Goal: Task Accomplishment & Management: Manage account settings

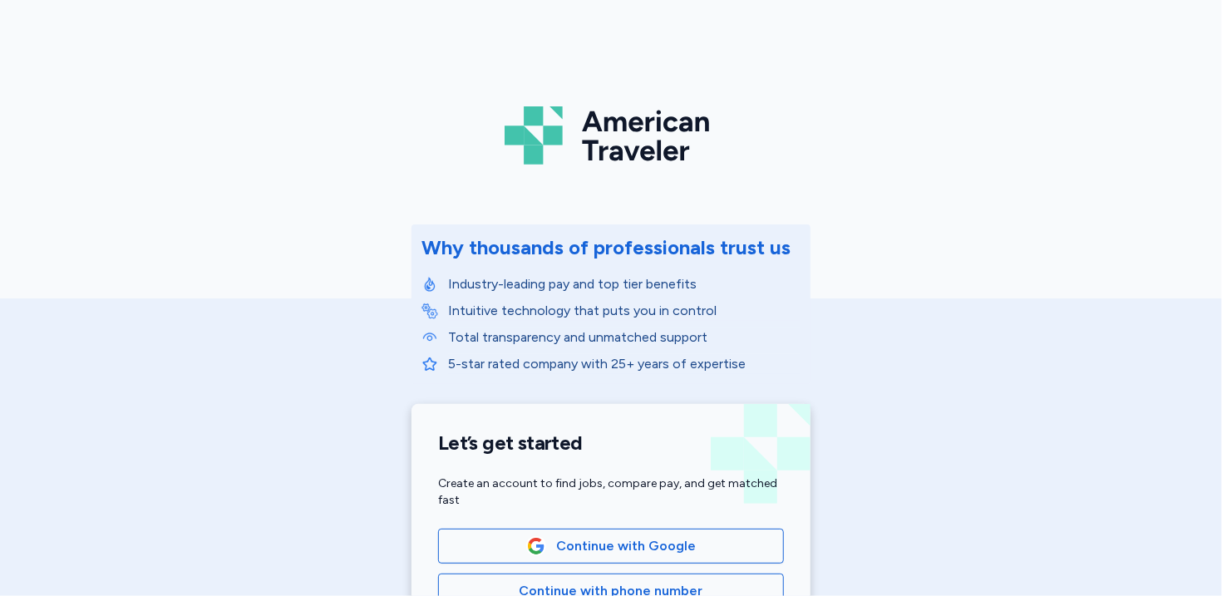
scroll to position [165, 0]
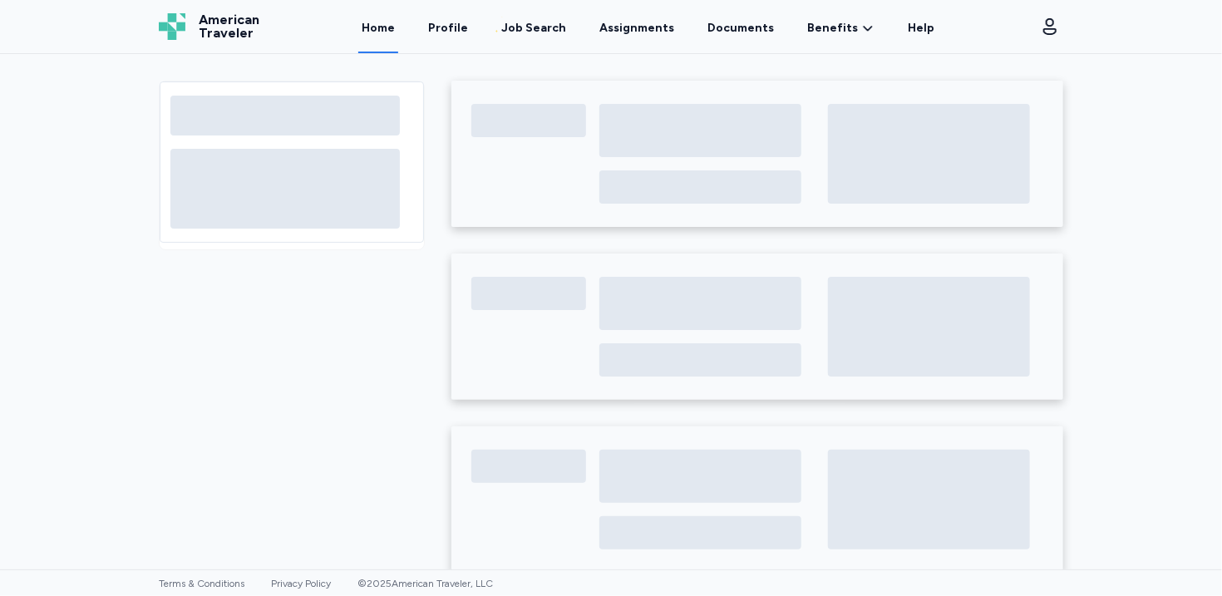
scroll to position [30, 0]
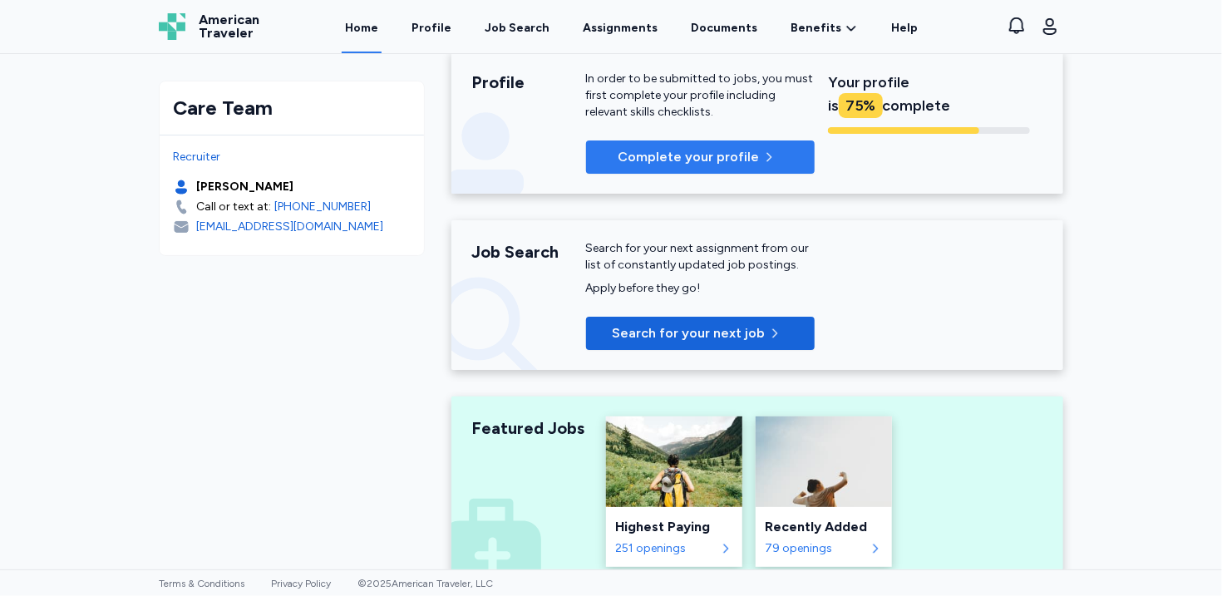
click at [720, 154] on p "Complete your profile" at bounding box center [687, 157] width 141 height 20
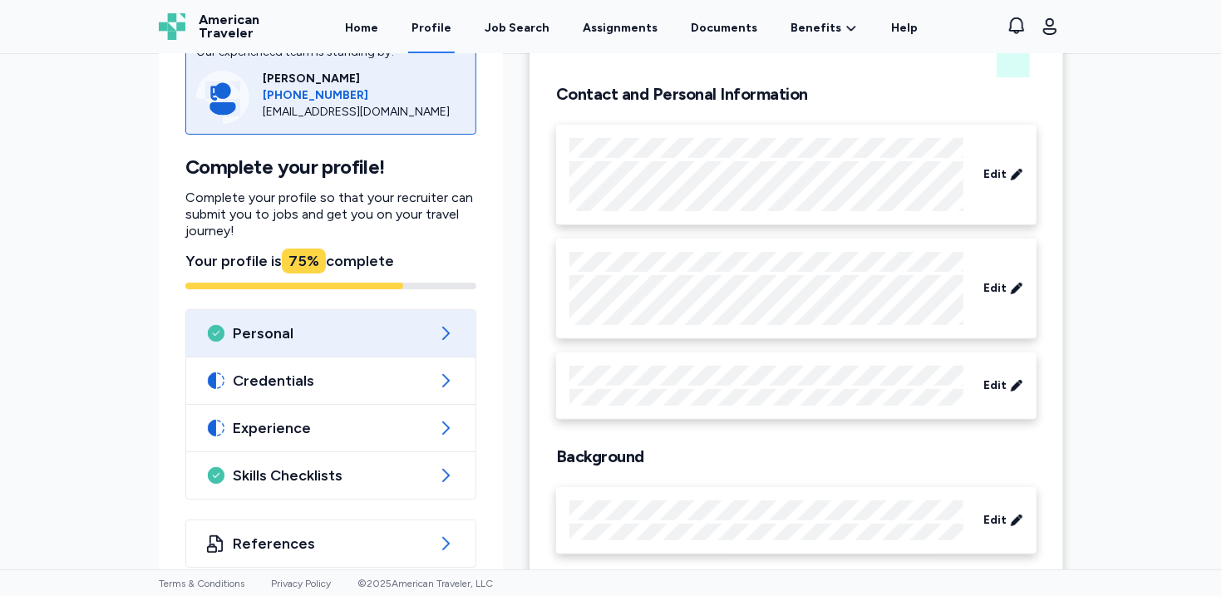
scroll to position [127, 0]
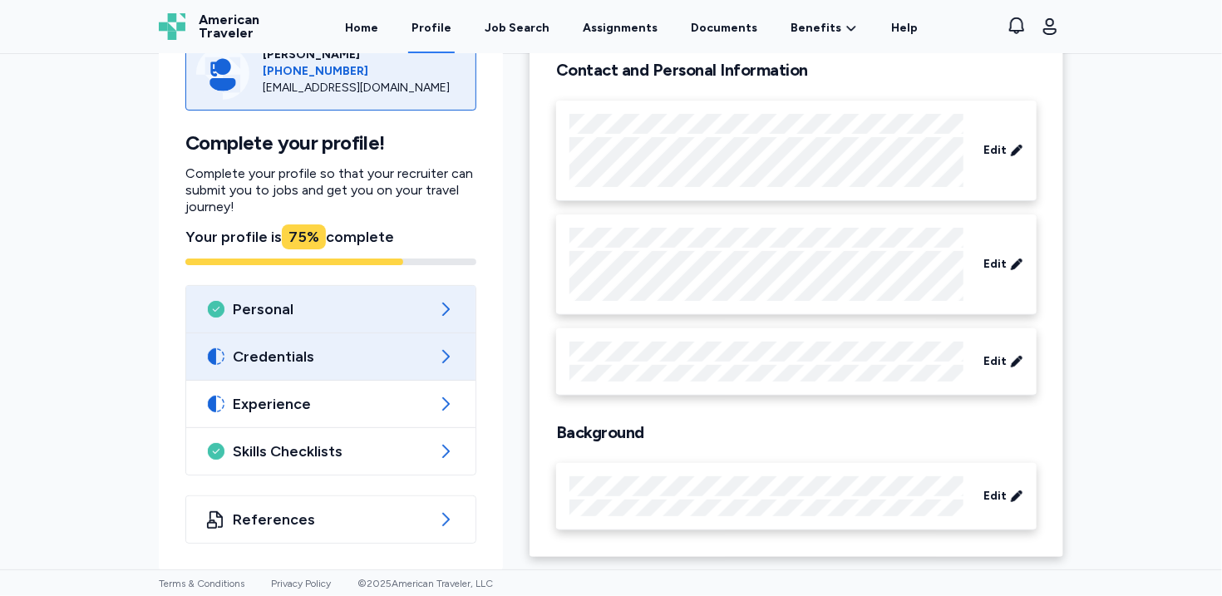
click at [307, 366] on span "Credentials" at bounding box center [331, 357] width 196 height 20
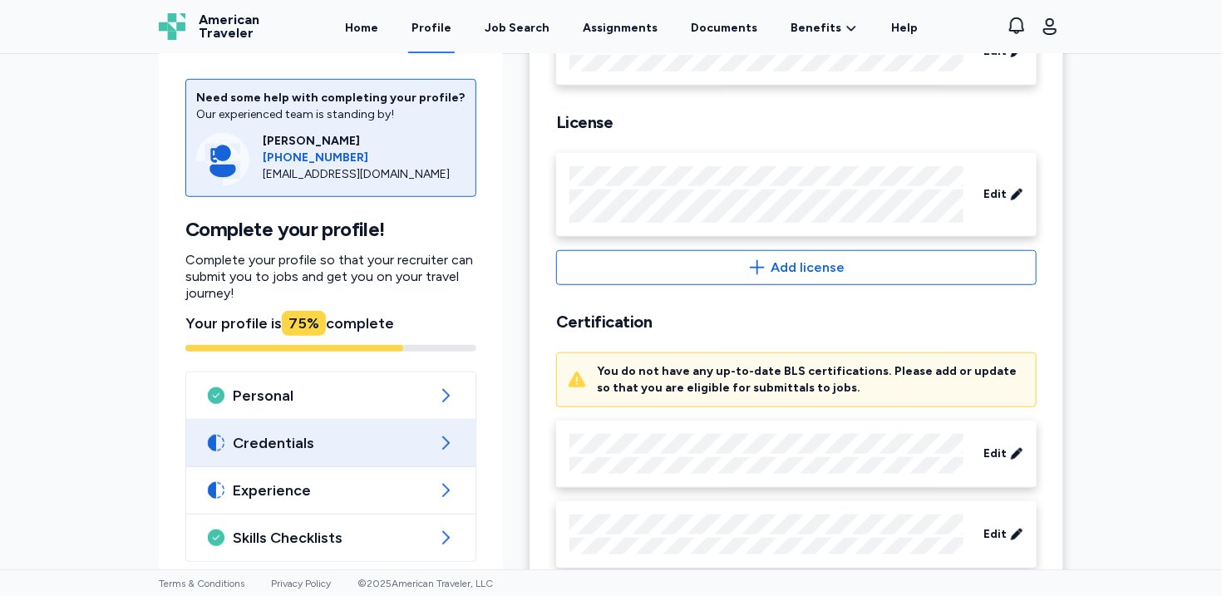
scroll to position [560, 0]
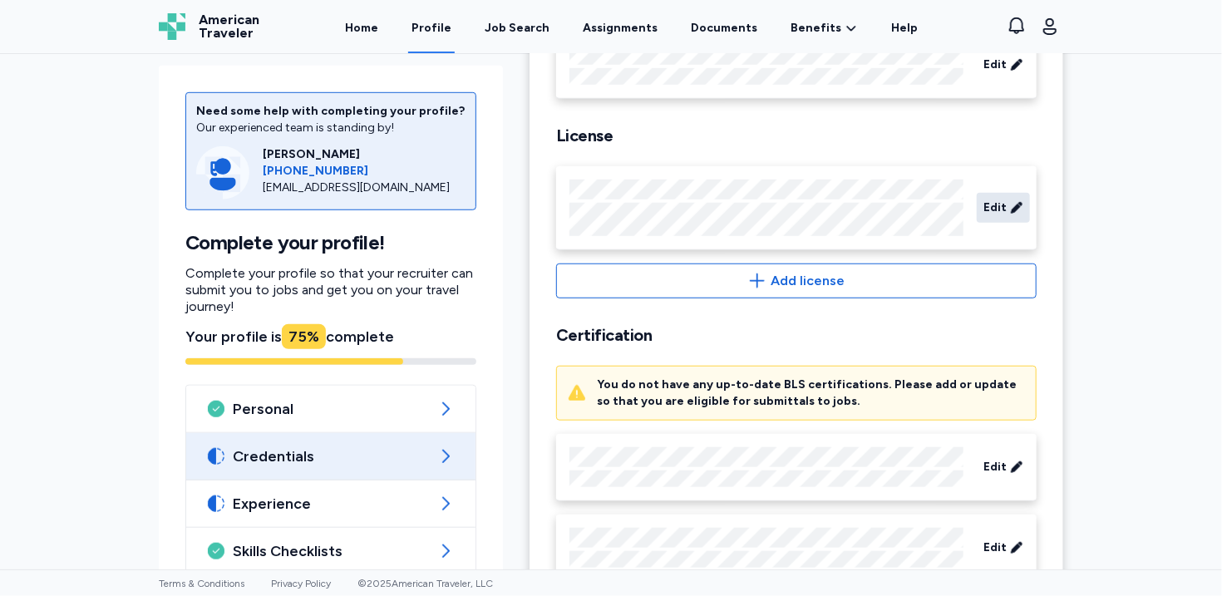
click at [1004, 202] on span "Edit" at bounding box center [994, 207] width 23 height 17
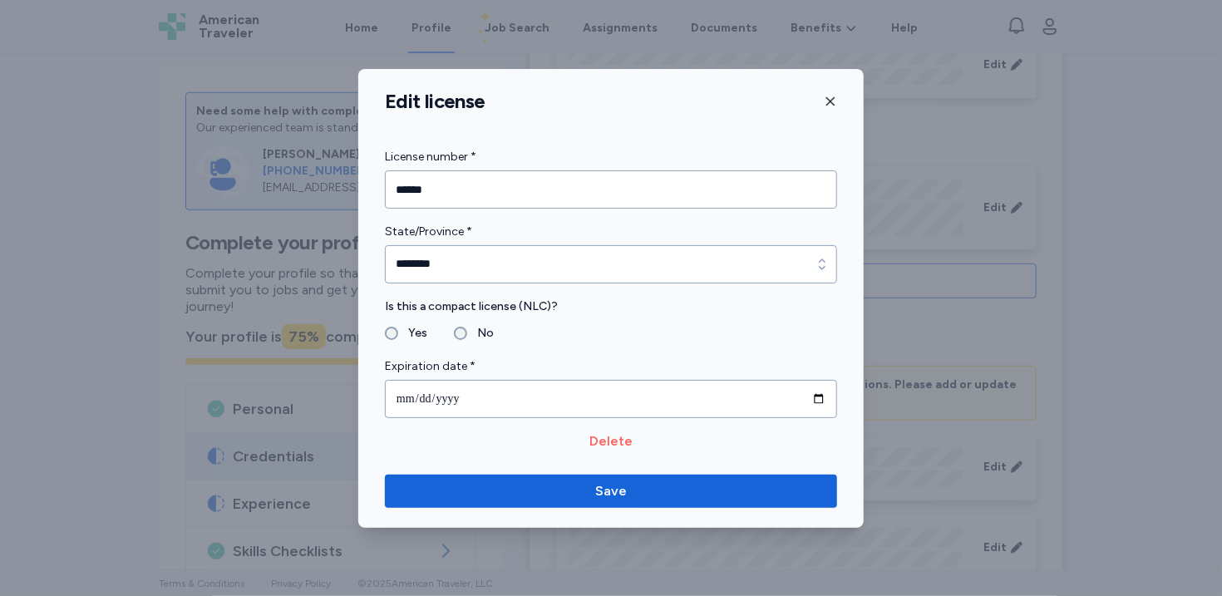
click at [603, 440] on span "Delete" at bounding box center [610, 441] width 43 height 20
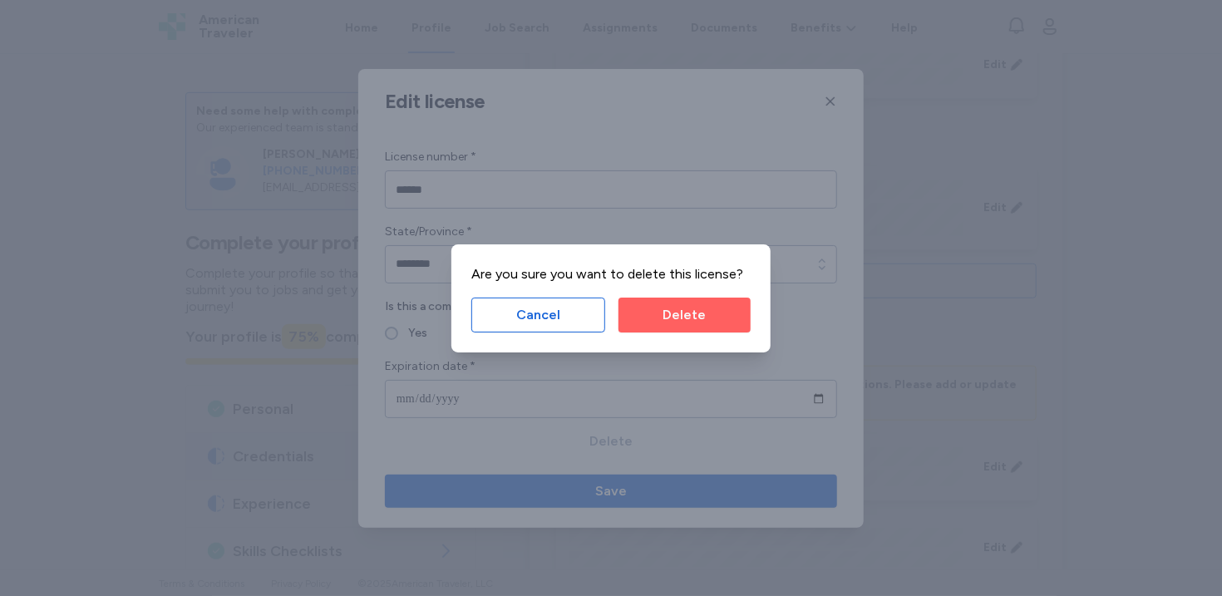
click at [706, 318] on span "Delete" at bounding box center [685, 315] width 106 height 20
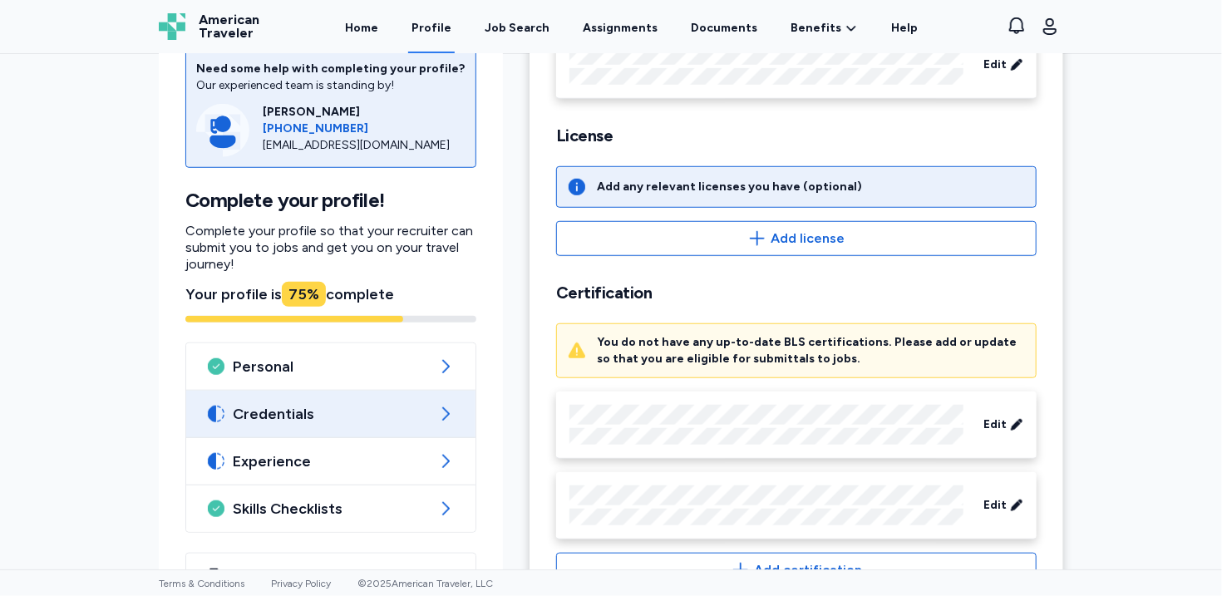
click at [974, 435] on div "Edit" at bounding box center [799, 425] width 460 height 40
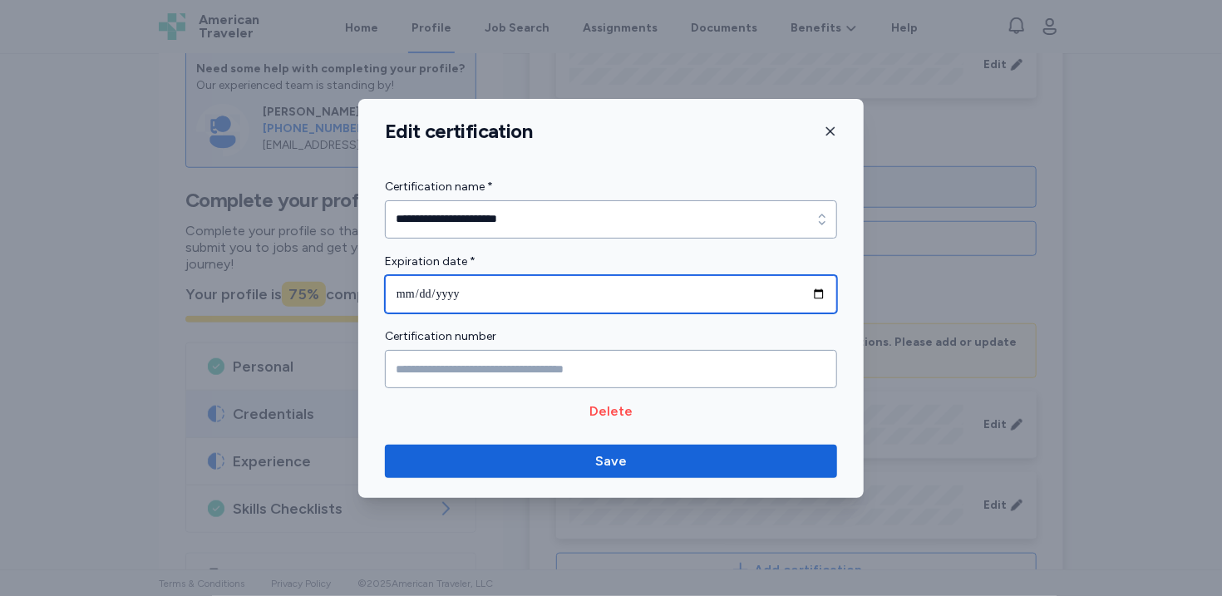
click at [814, 297] on input "**********" at bounding box center [611, 294] width 452 height 38
type input "**********"
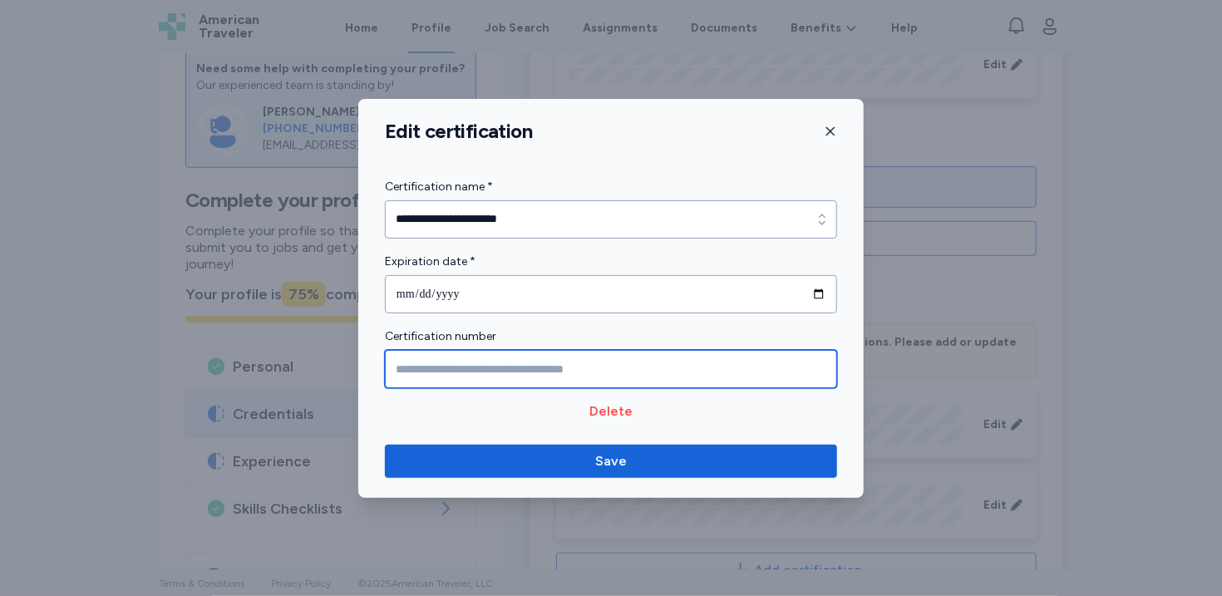
click at [703, 382] on input "Certification number" at bounding box center [611, 369] width 452 height 38
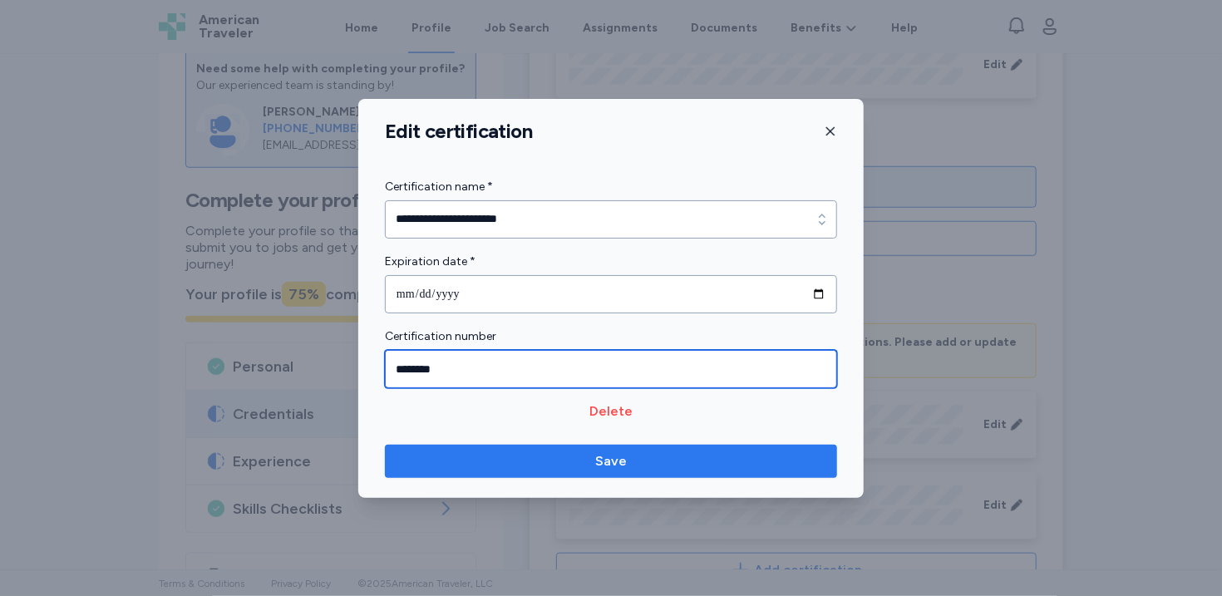
type input "********"
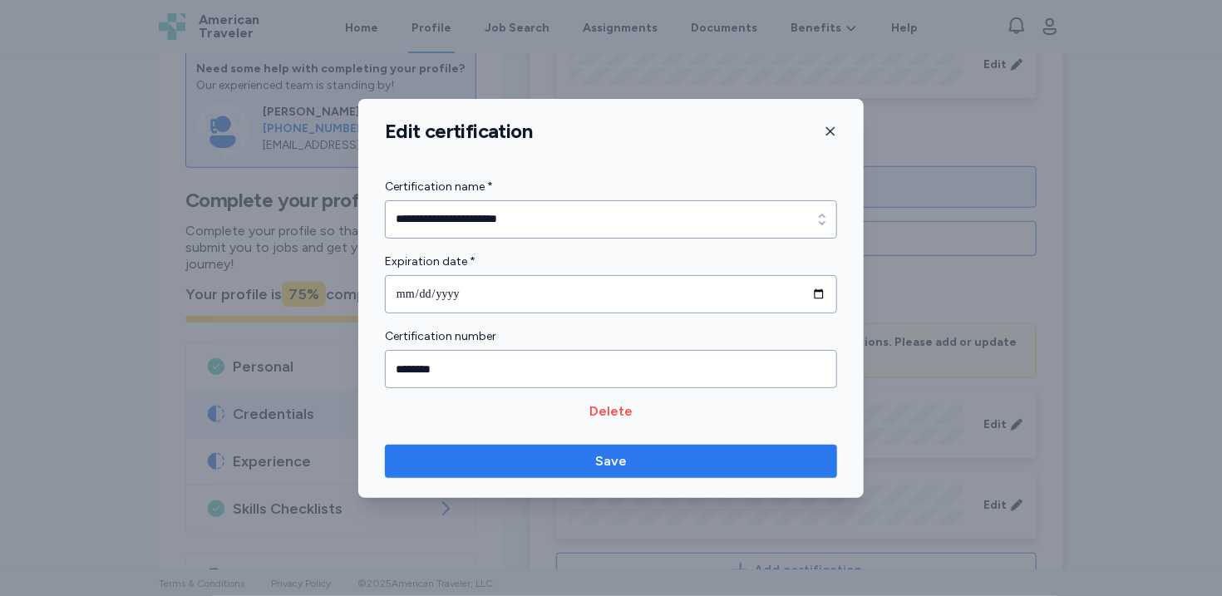
click at [650, 467] on span "Save" at bounding box center [610, 461] width 425 height 20
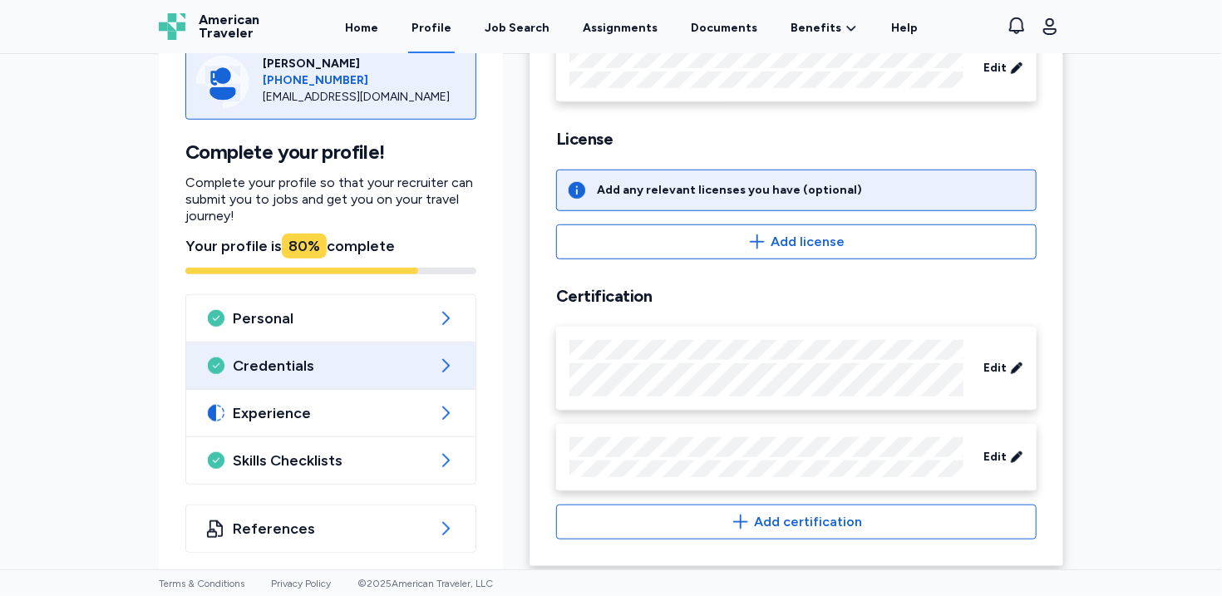
scroll to position [563, 0]
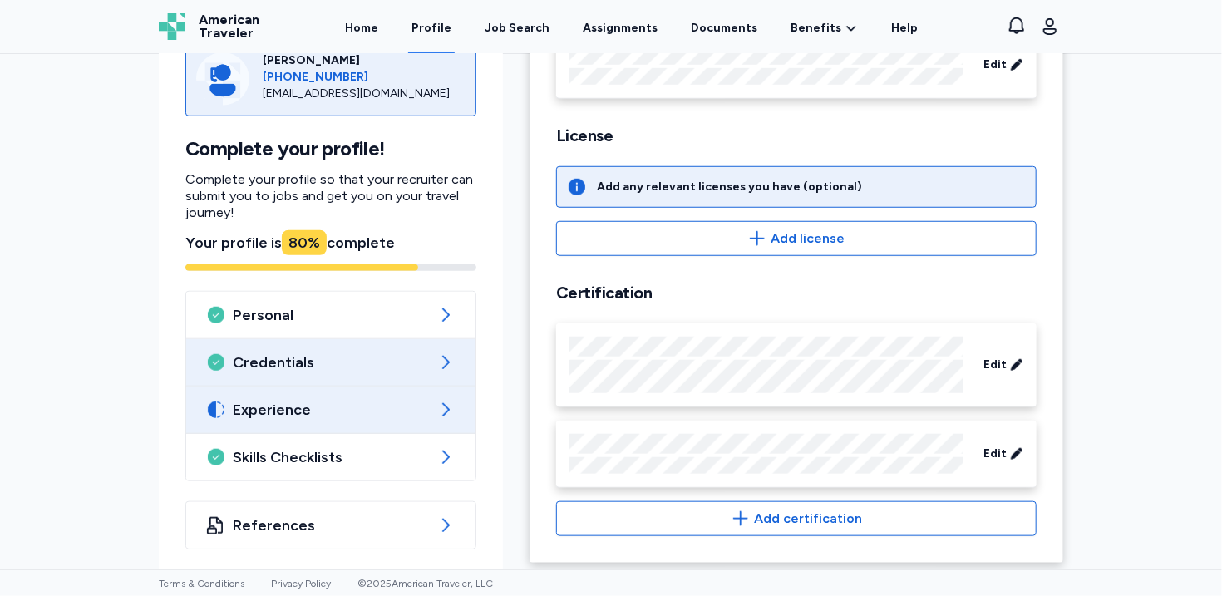
click at [353, 420] on span "Experience" at bounding box center [331, 410] width 196 height 20
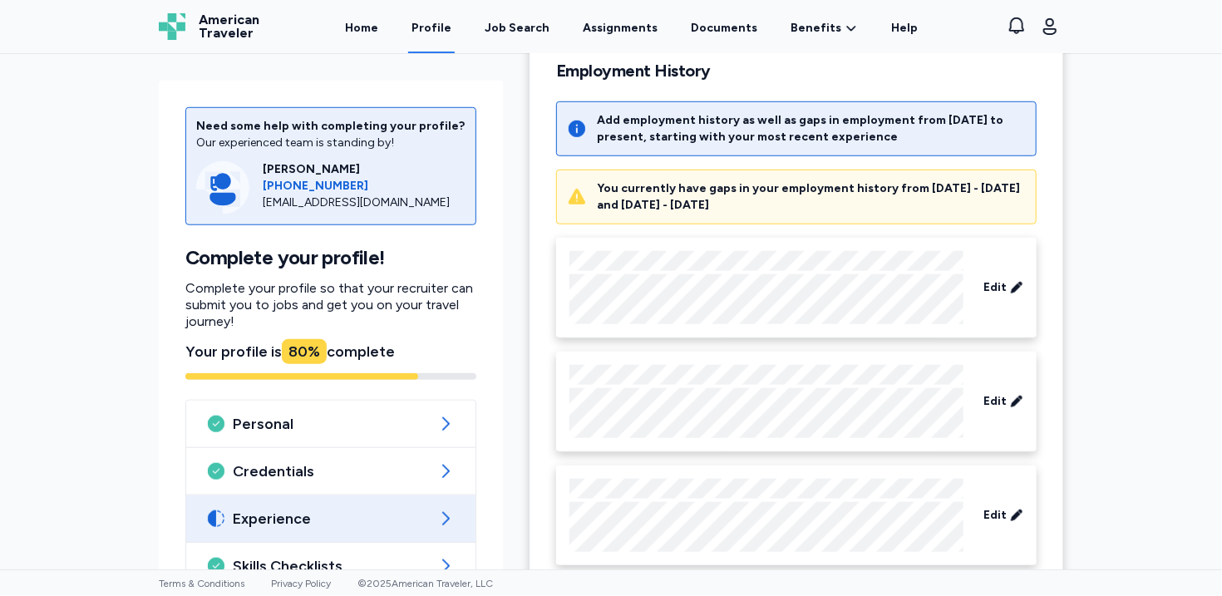
scroll to position [671, 0]
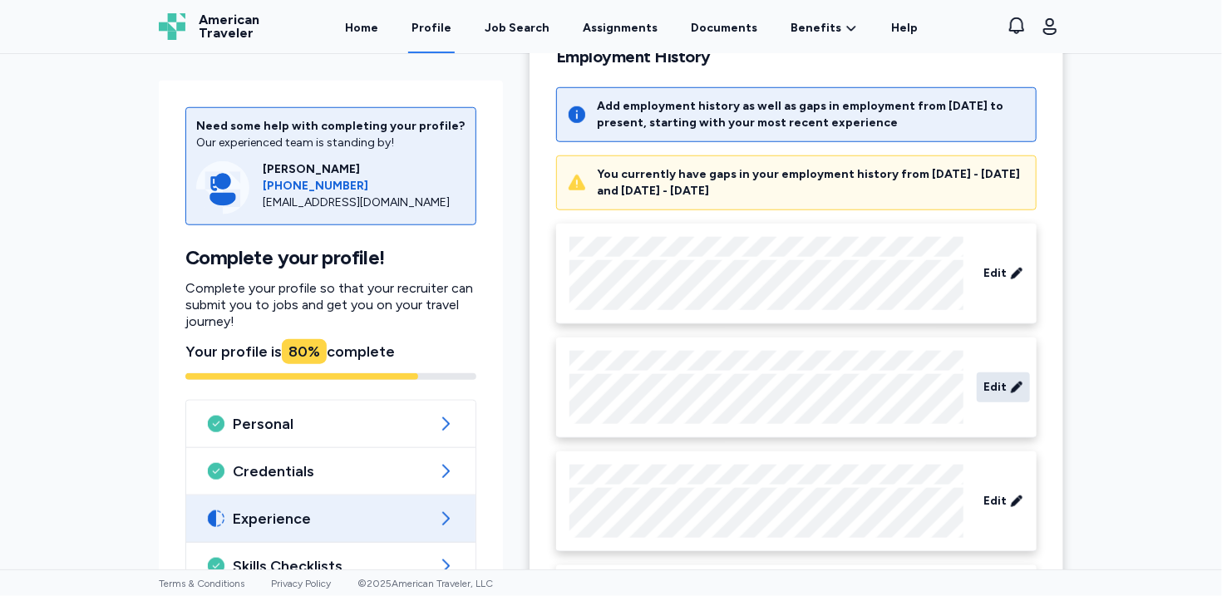
click at [989, 388] on span "Edit" at bounding box center [994, 387] width 23 height 17
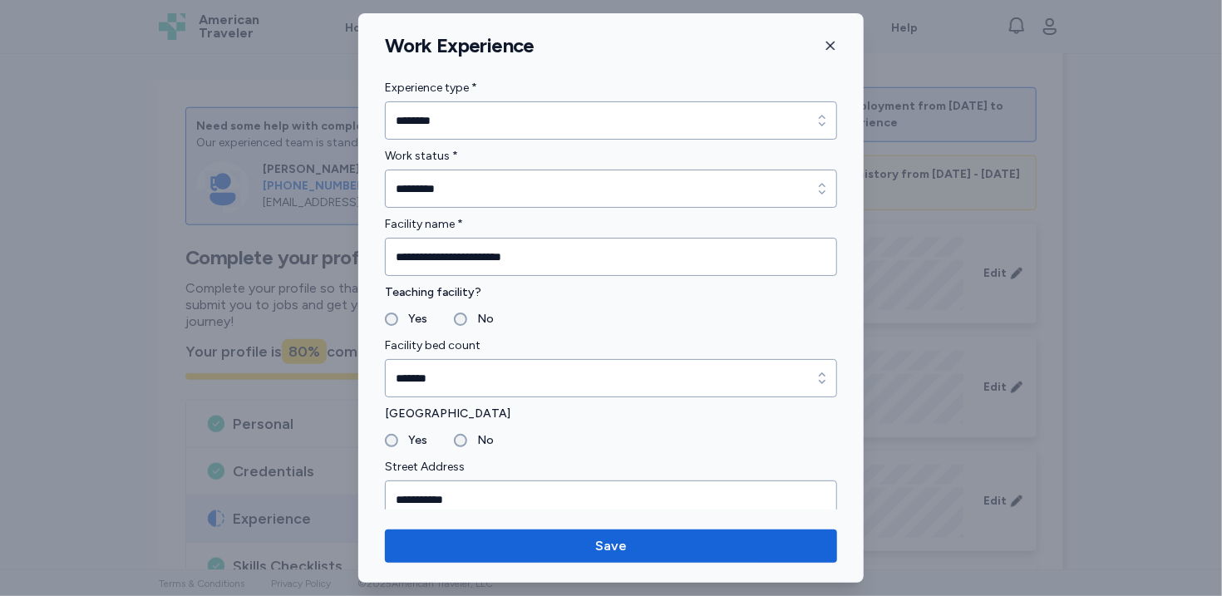
click at [825, 57] on button "button" at bounding box center [830, 45] width 13 height 25
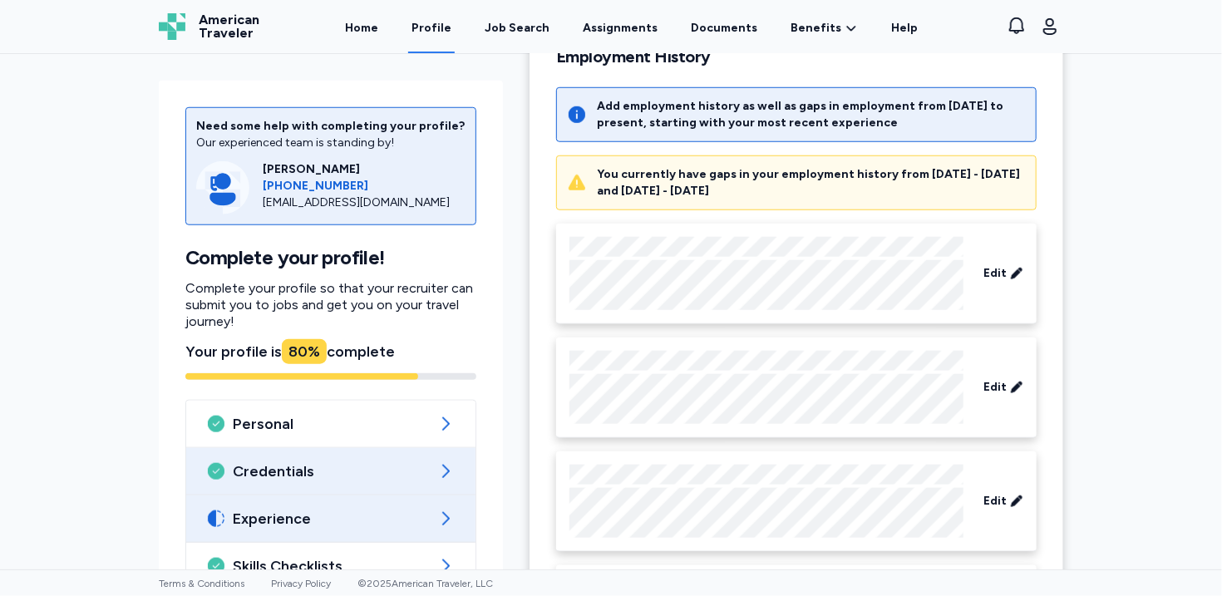
scroll to position [99, 0]
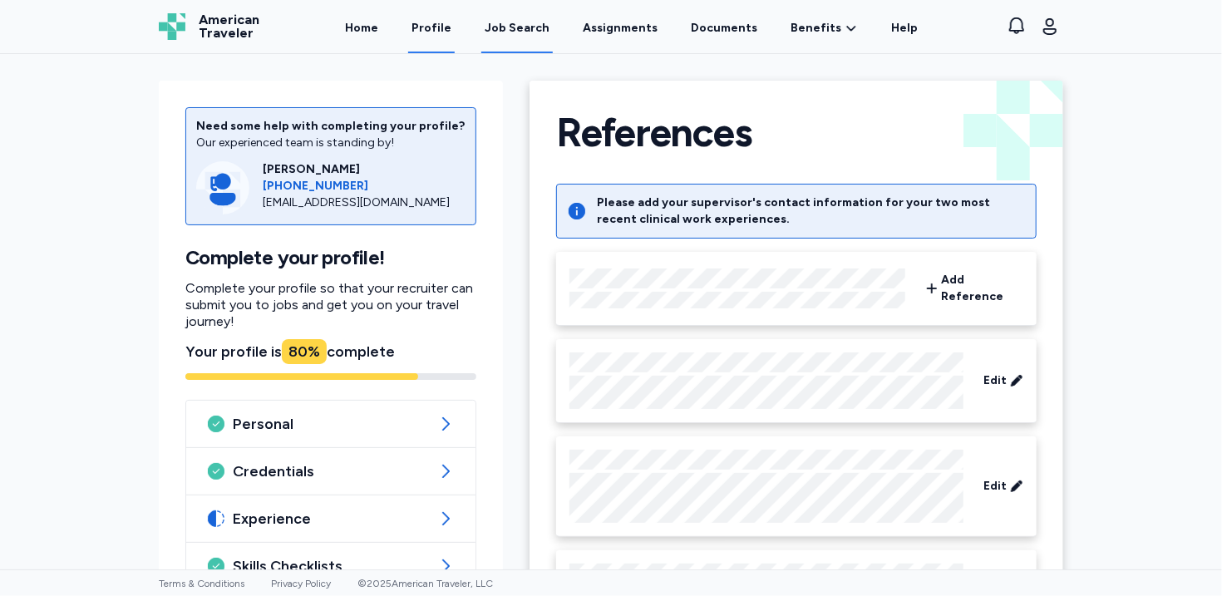
click at [518, 37] on link "Job Search" at bounding box center [516, 28] width 71 height 52
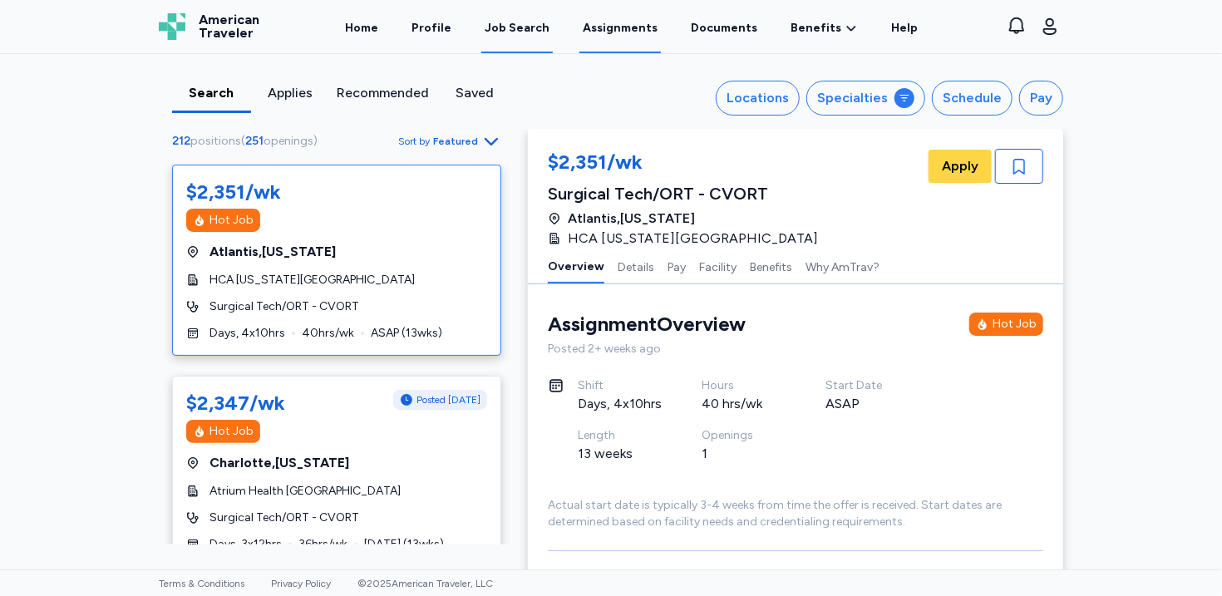
click at [615, 32] on link "Assignments" at bounding box center [619, 28] width 81 height 52
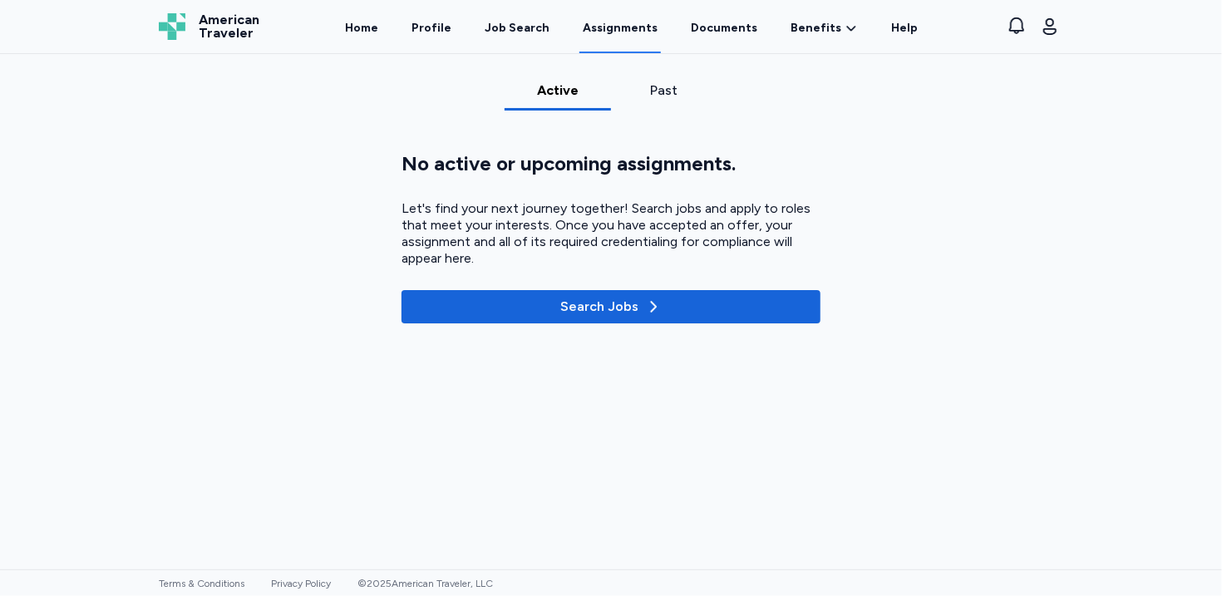
click at [665, 101] on div "Past" at bounding box center [664, 96] width 106 height 30
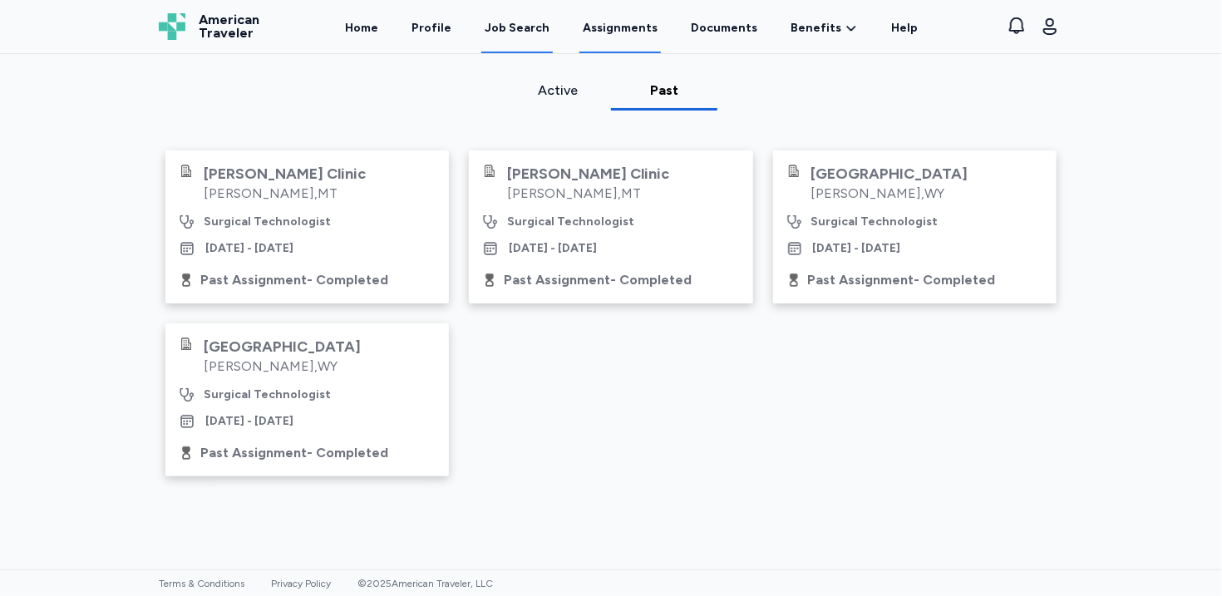
click at [531, 31] on div "Job Search" at bounding box center [516, 28] width 65 height 17
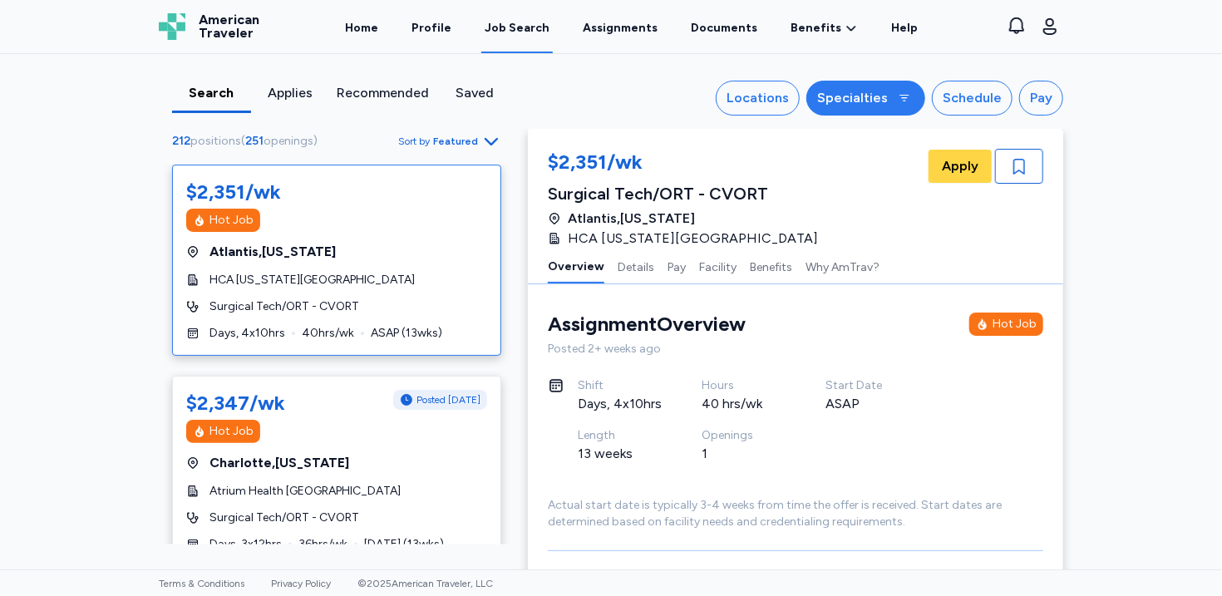
click at [883, 98] on div "Specialties" at bounding box center [852, 98] width 71 height 20
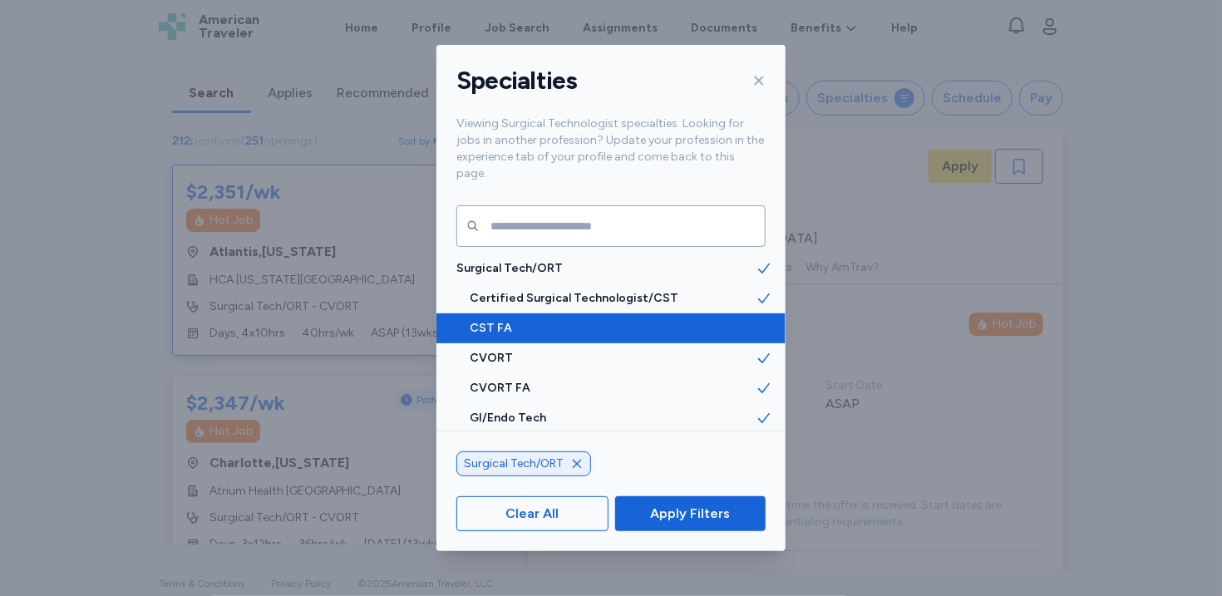
click at [750, 320] on span "CST FA" at bounding box center [613, 328] width 286 height 17
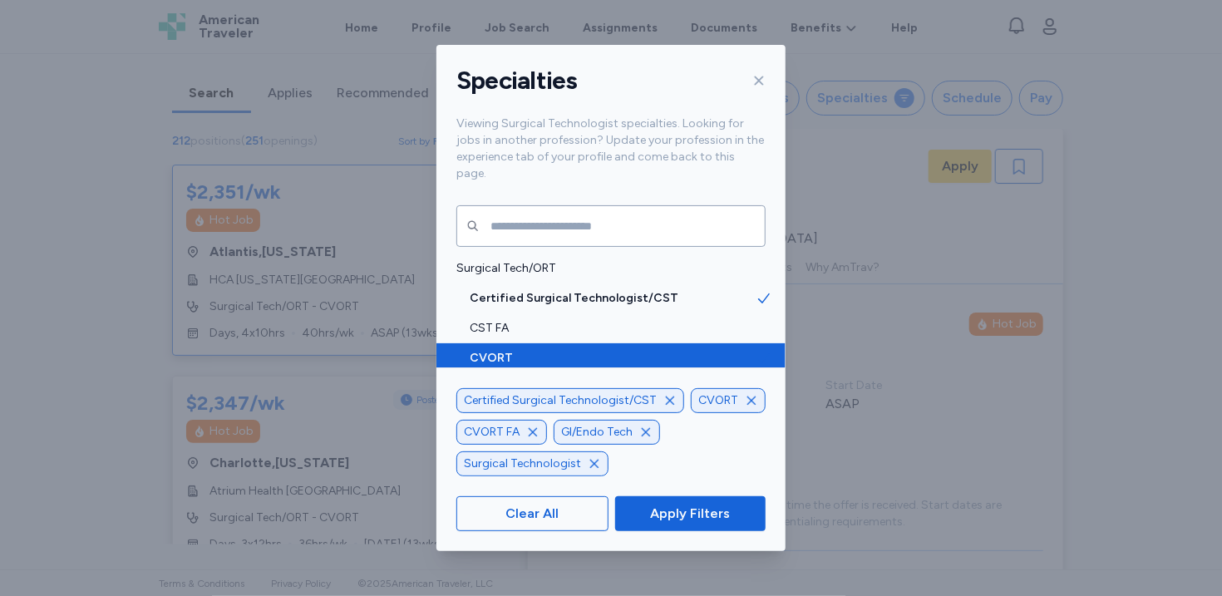
click at [764, 350] on span at bounding box center [770, 358] width 30 height 30
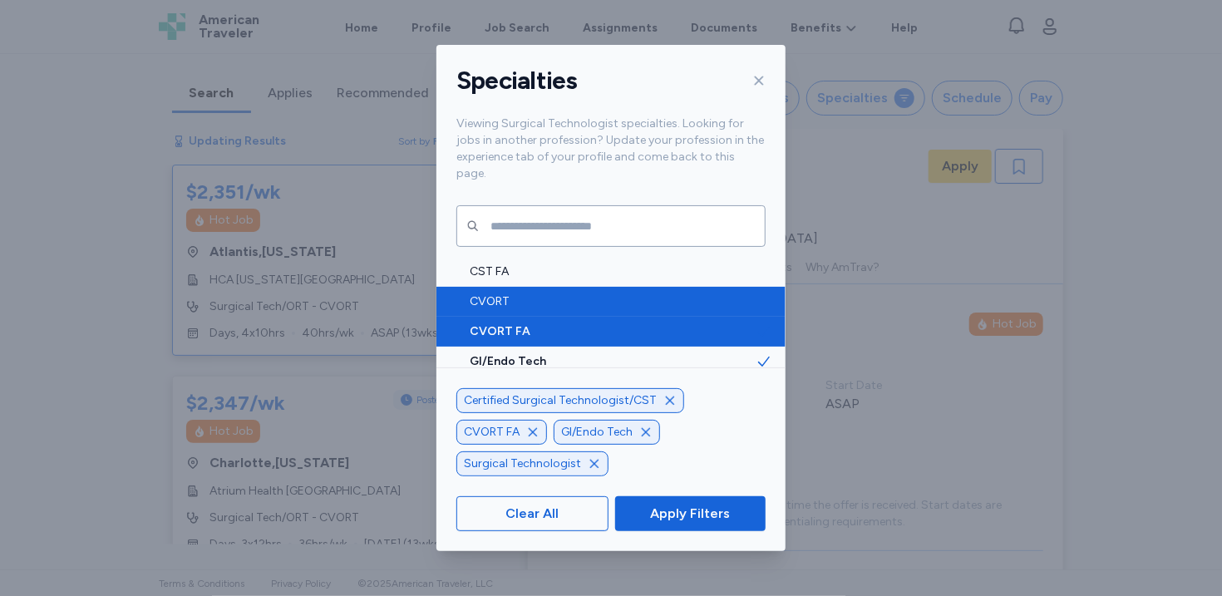
click at [756, 323] on icon at bounding box center [763, 331] width 17 height 17
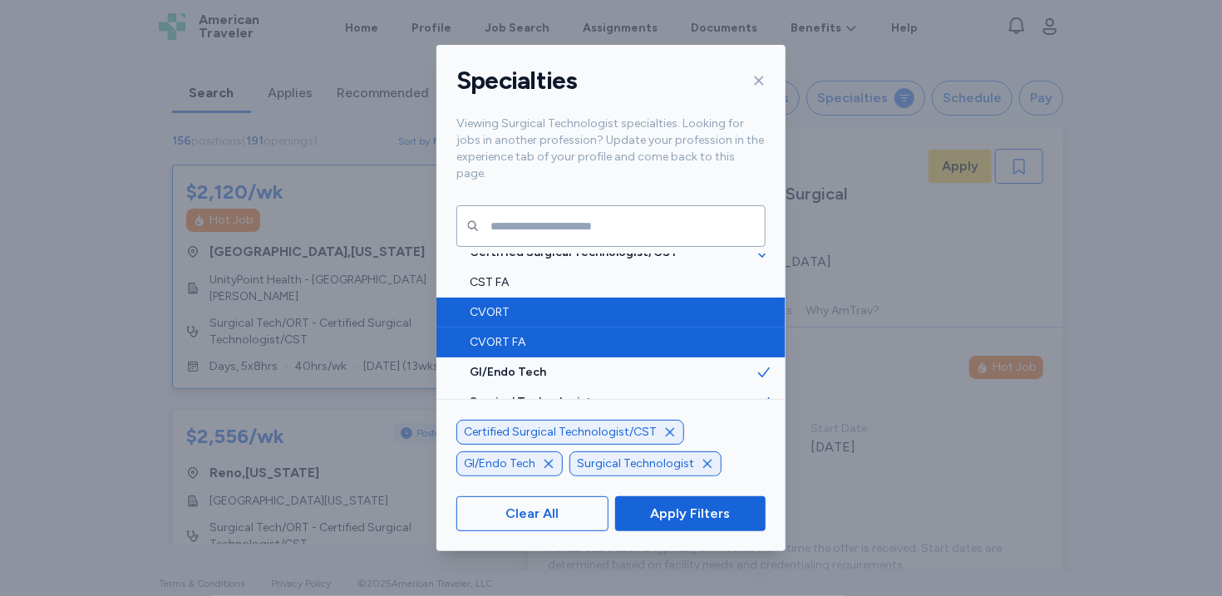
scroll to position [24, 0]
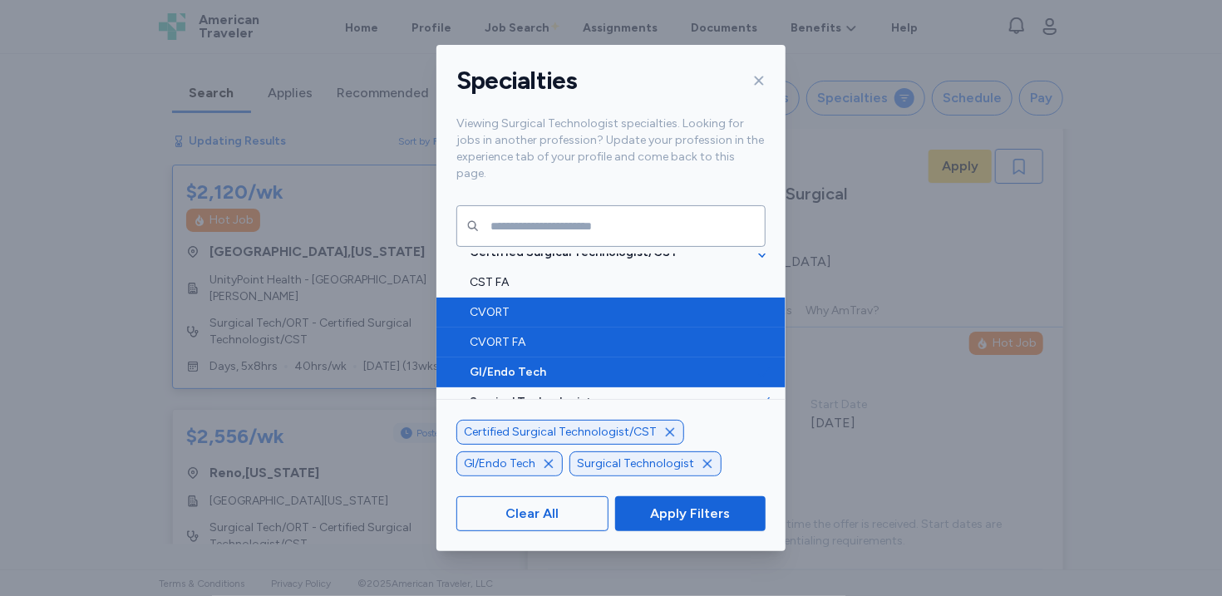
click at [763, 364] on icon at bounding box center [763, 372] width 17 height 17
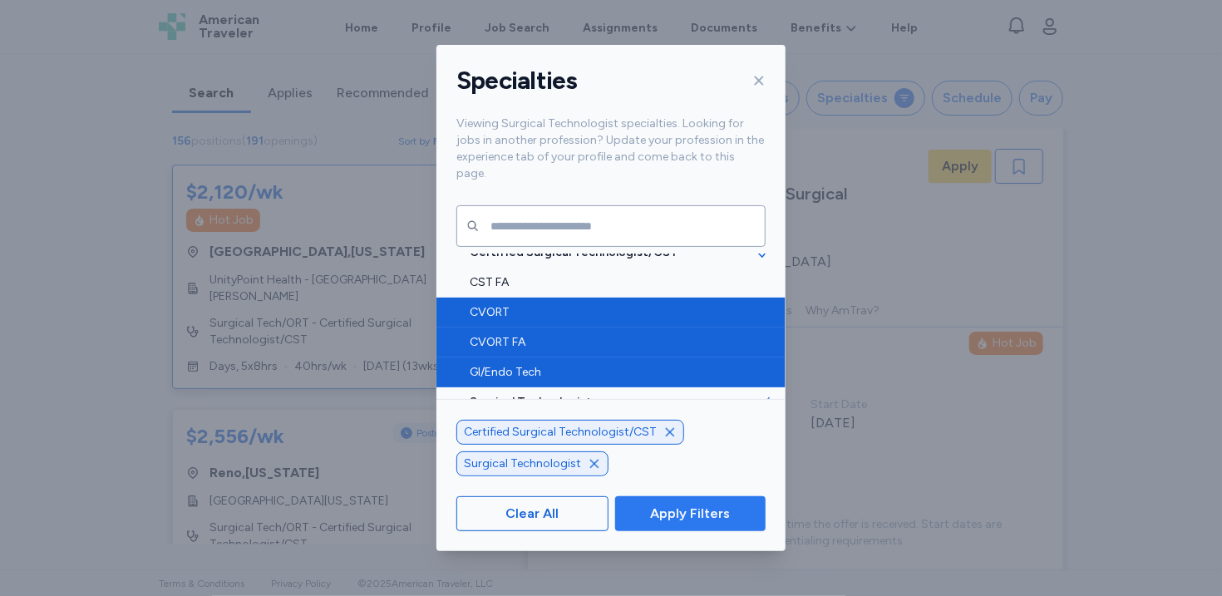
click at [708, 514] on span "Apply Filters" at bounding box center [690, 514] width 80 height 20
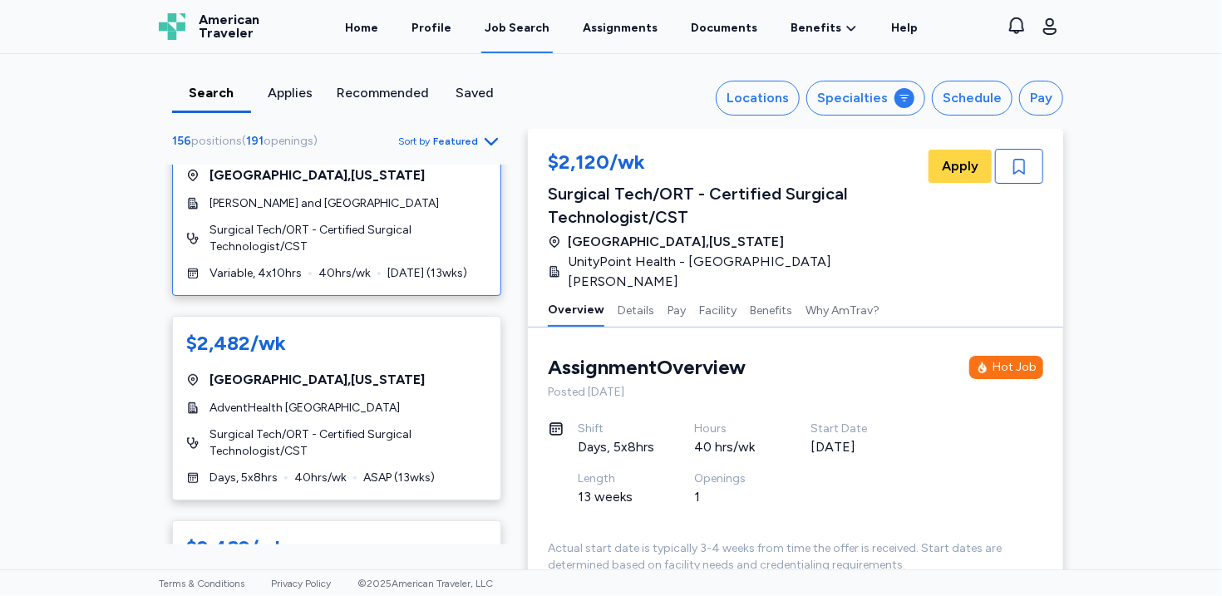
scroll to position [524, 0]
click at [401, 427] on span "Surgical Tech/ORT - Certified Surgical Technologist/CST" at bounding box center [348, 443] width 278 height 33
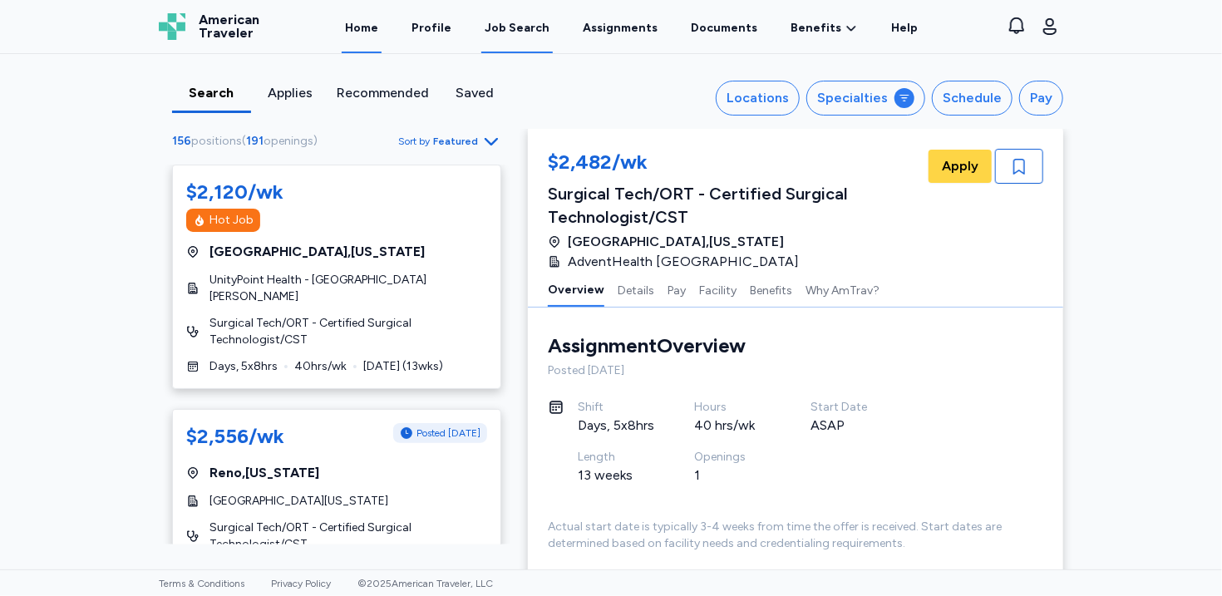
click at [381, 38] on link "Home" at bounding box center [362, 28] width 40 height 52
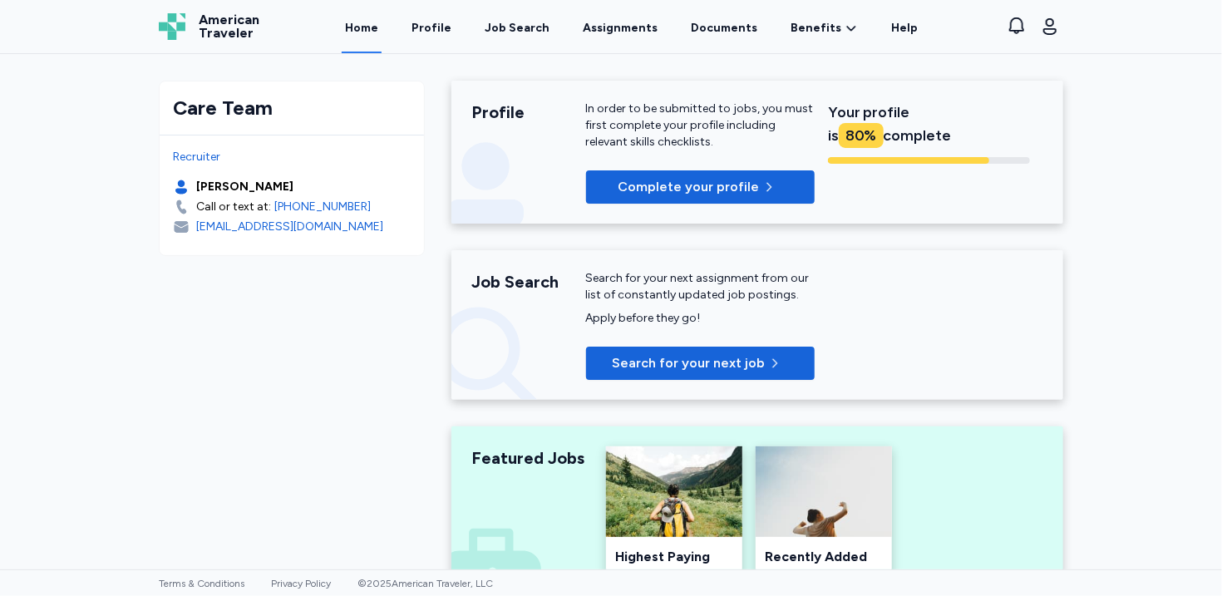
click at [381, 26] on link "Home" at bounding box center [362, 28] width 40 height 52
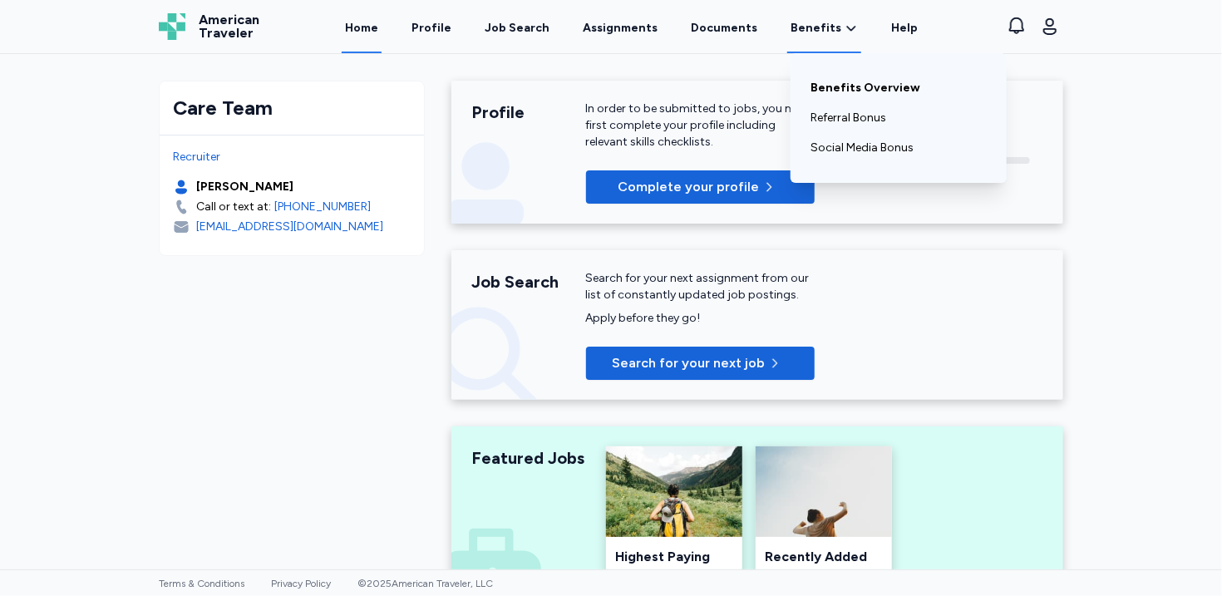
click at [830, 95] on link "Benefits Overview" at bounding box center [898, 88] width 176 height 30
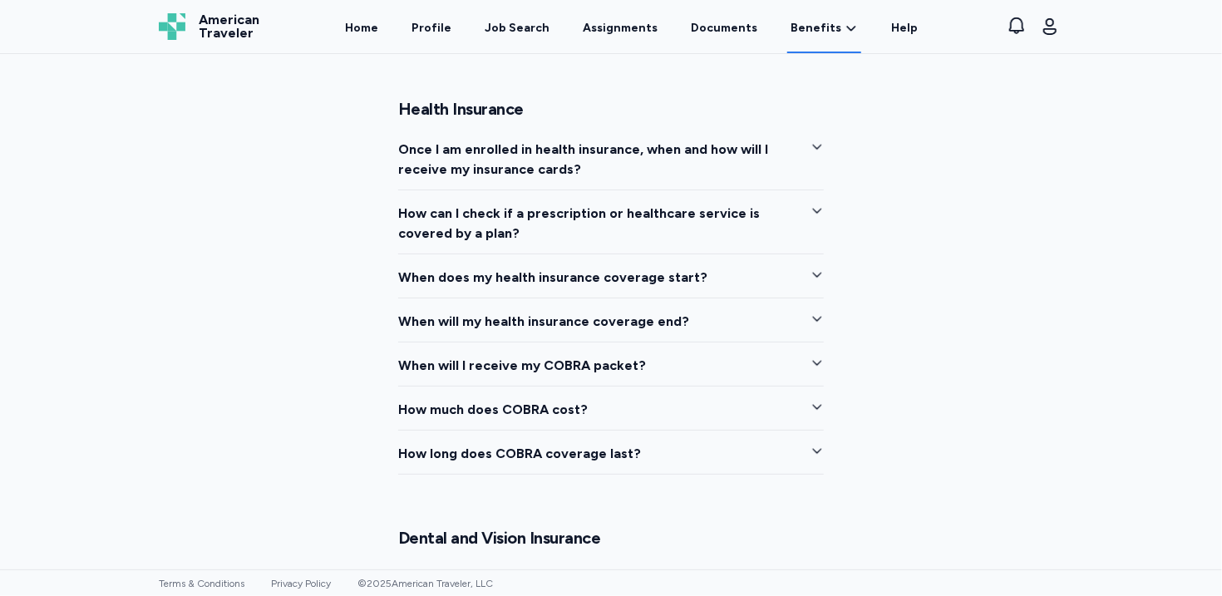
scroll to position [2666, 0]
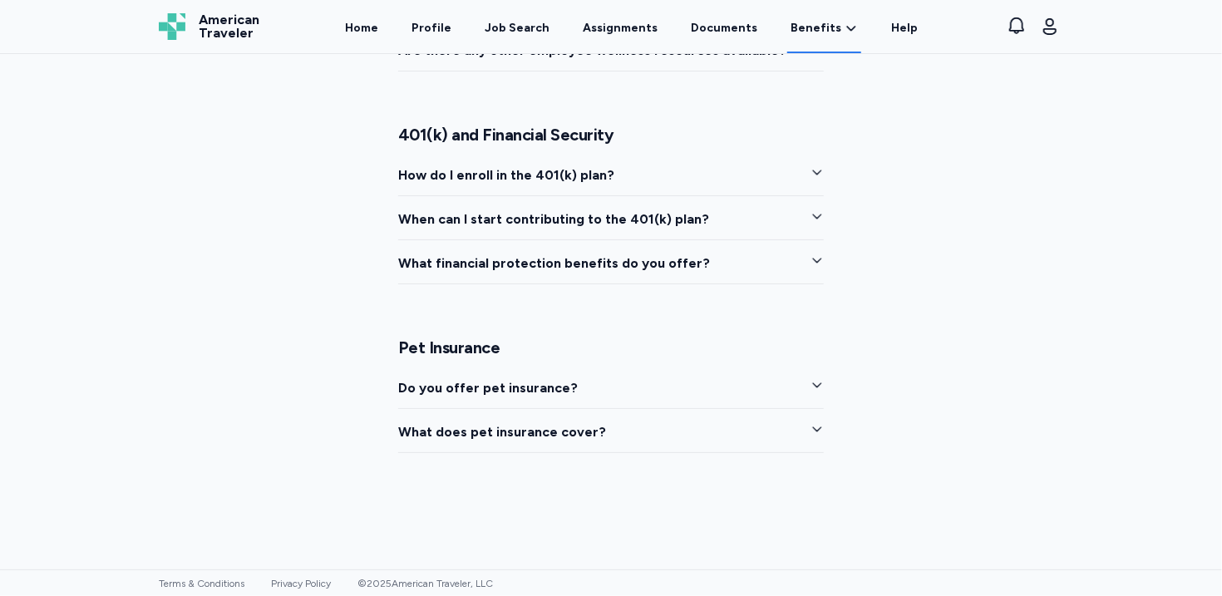
click at [561, 381] on span "Do you offer pet insurance?" at bounding box center [487, 388] width 179 height 20
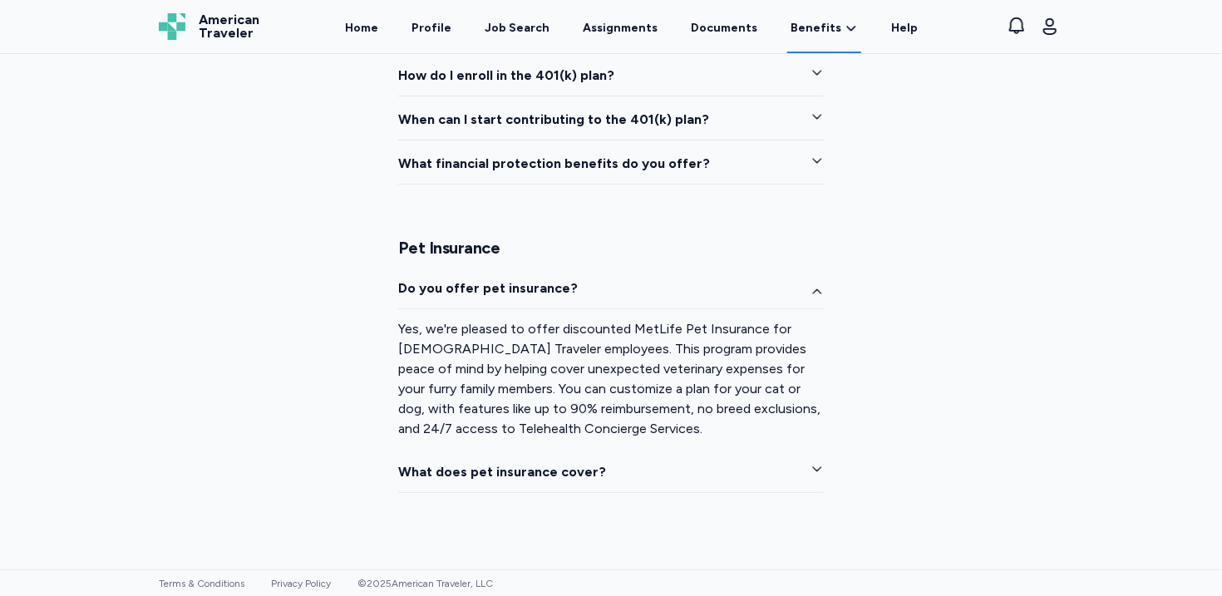
scroll to position [2805, 0]
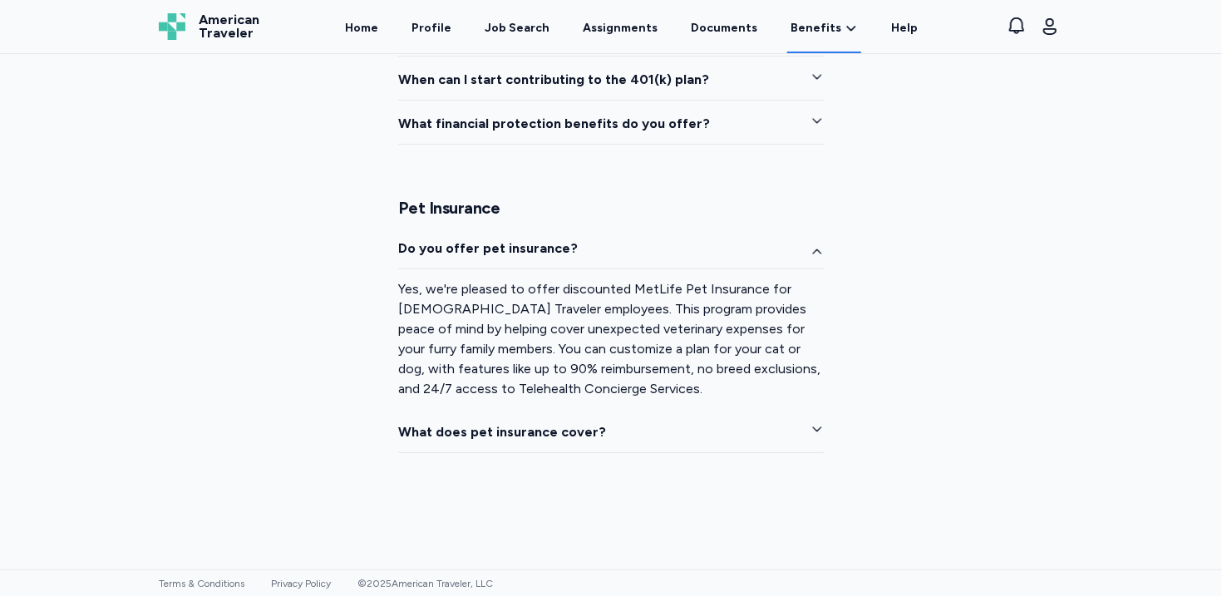
click at [557, 432] on span "What does pet insurance cover?" at bounding box center [502, 432] width 208 height 20
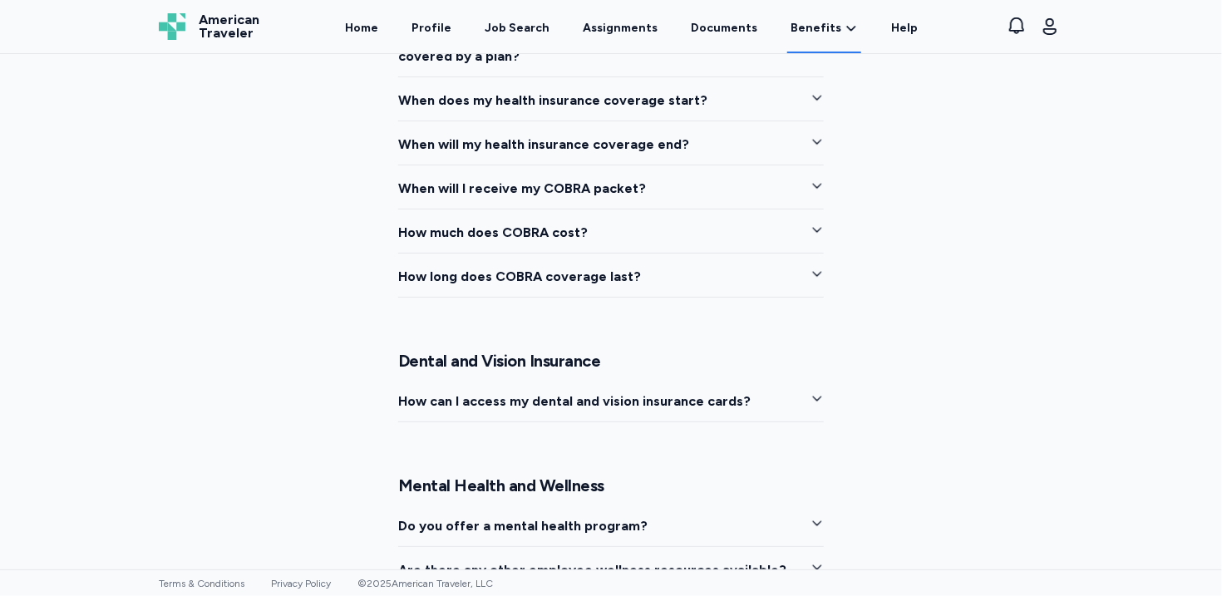
scroll to position [2146, 0]
click at [580, 394] on span "How can I access my dental and vision insurance cards?" at bounding box center [574, 402] width 352 height 20
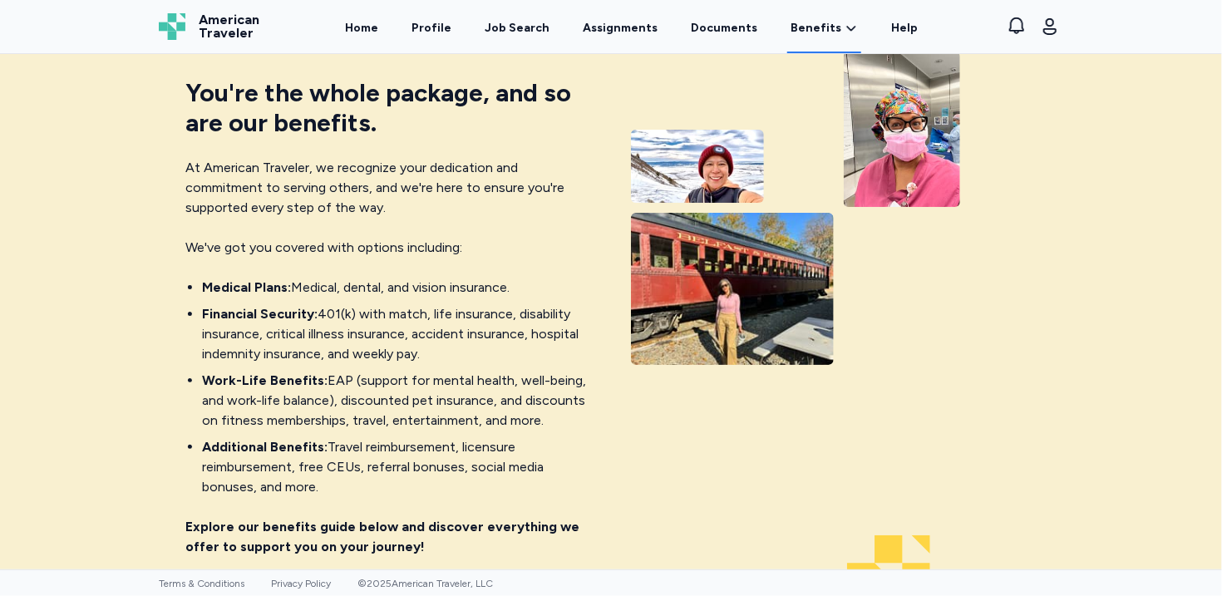
scroll to position [0, 0]
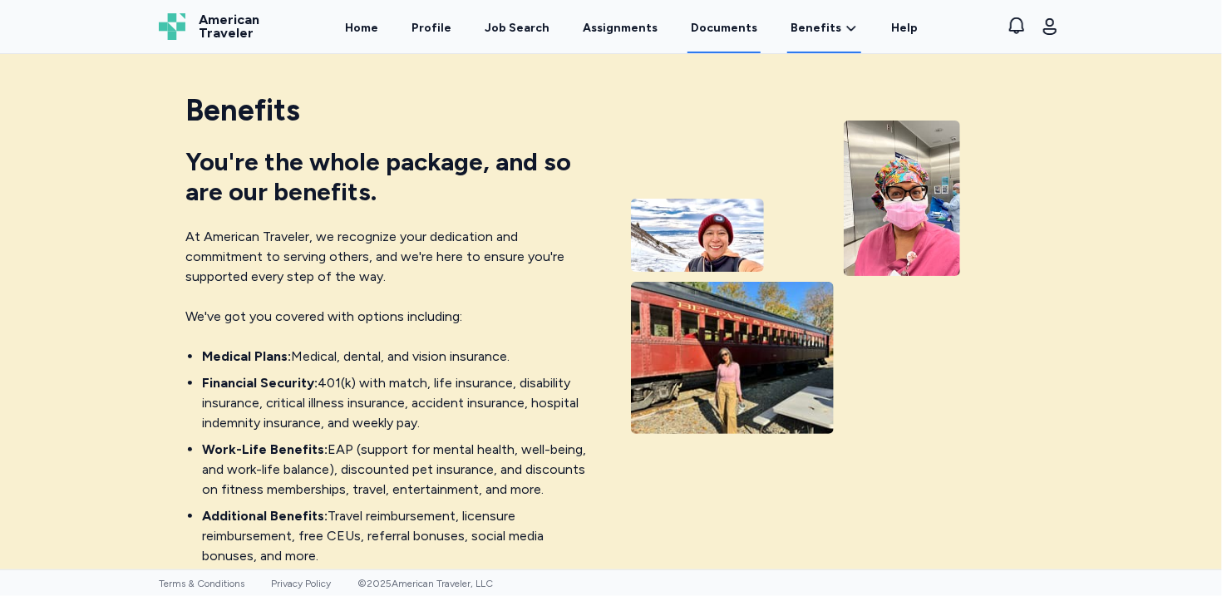
click at [730, 42] on link "Documents" at bounding box center [723, 28] width 73 height 52
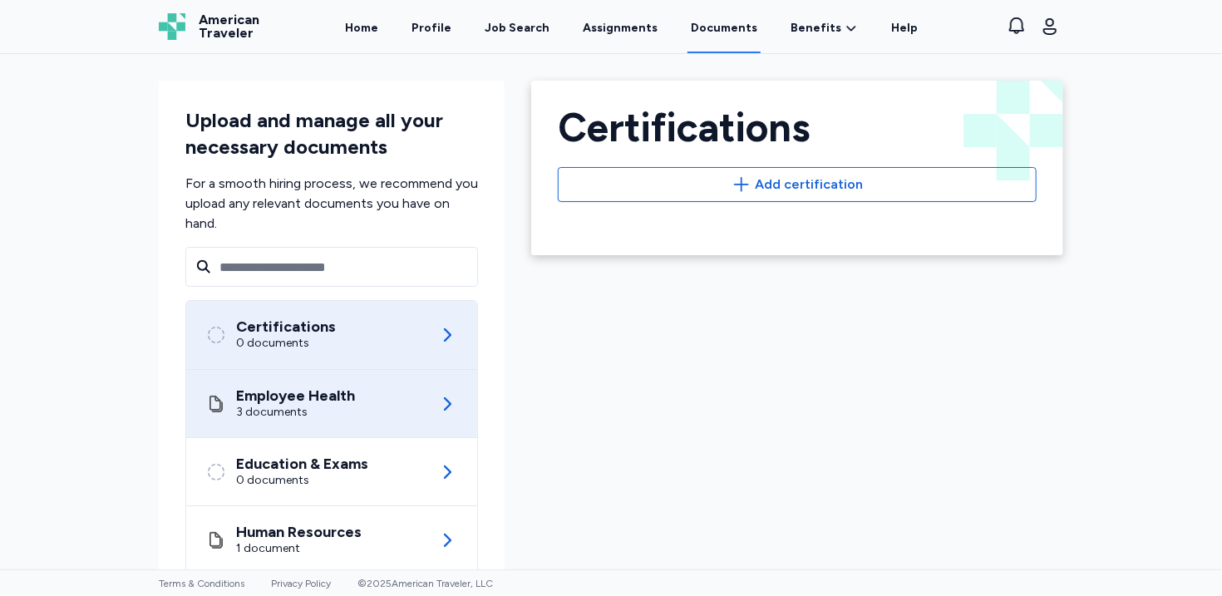
click at [433, 390] on div "Employee Health 3 documents" at bounding box center [331, 403] width 251 height 67
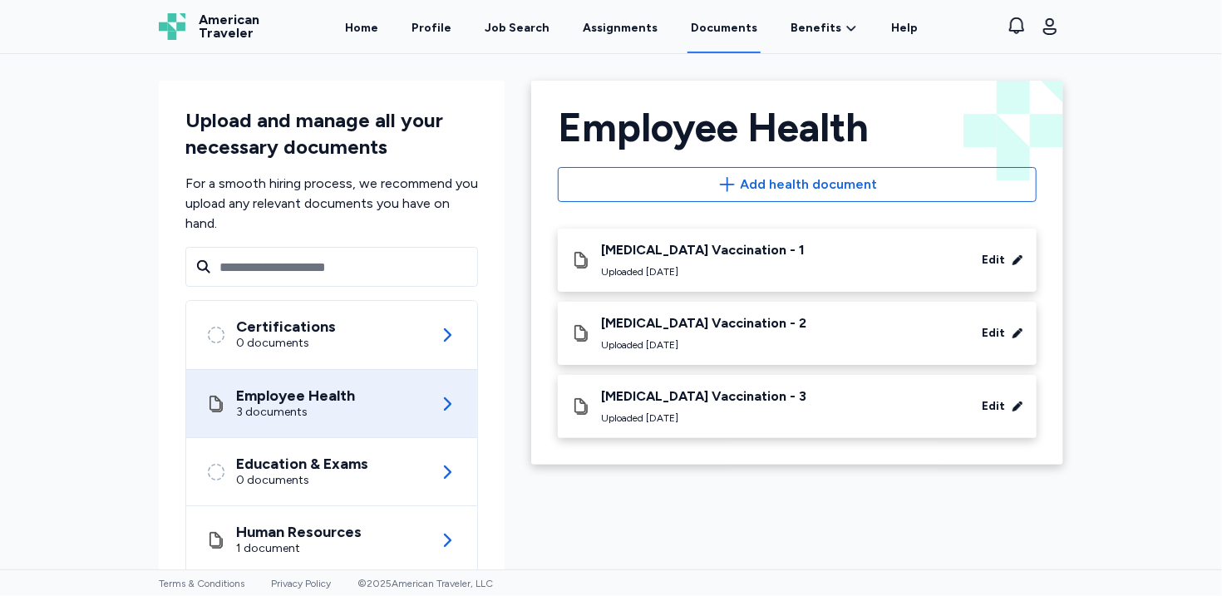
scroll to position [112, 0]
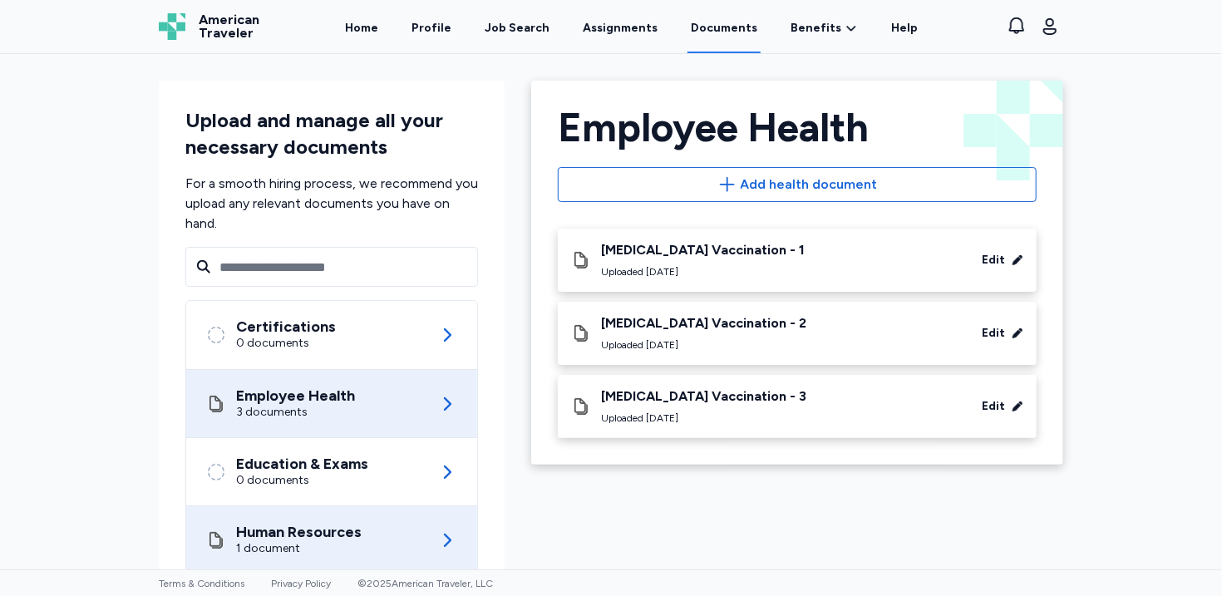
click at [422, 506] on div "Human Resources 1 document" at bounding box center [331, 539] width 251 height 67
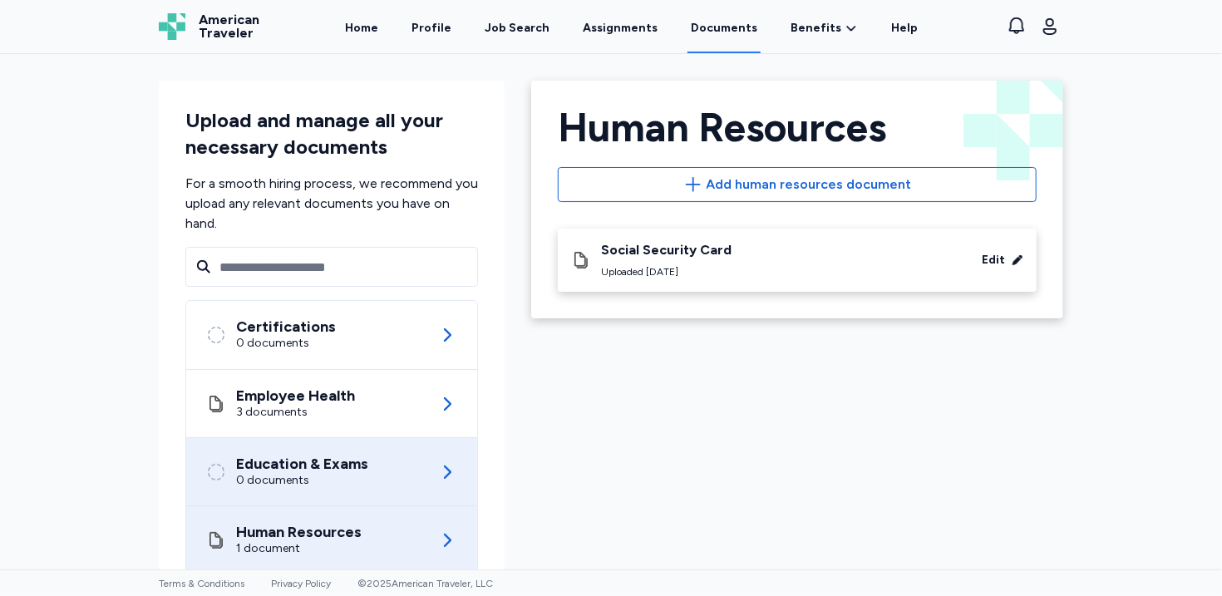
click at [428, 438] on div "Education & Exams 0 documents" at bounding box center [331, 471] width 251 height 67
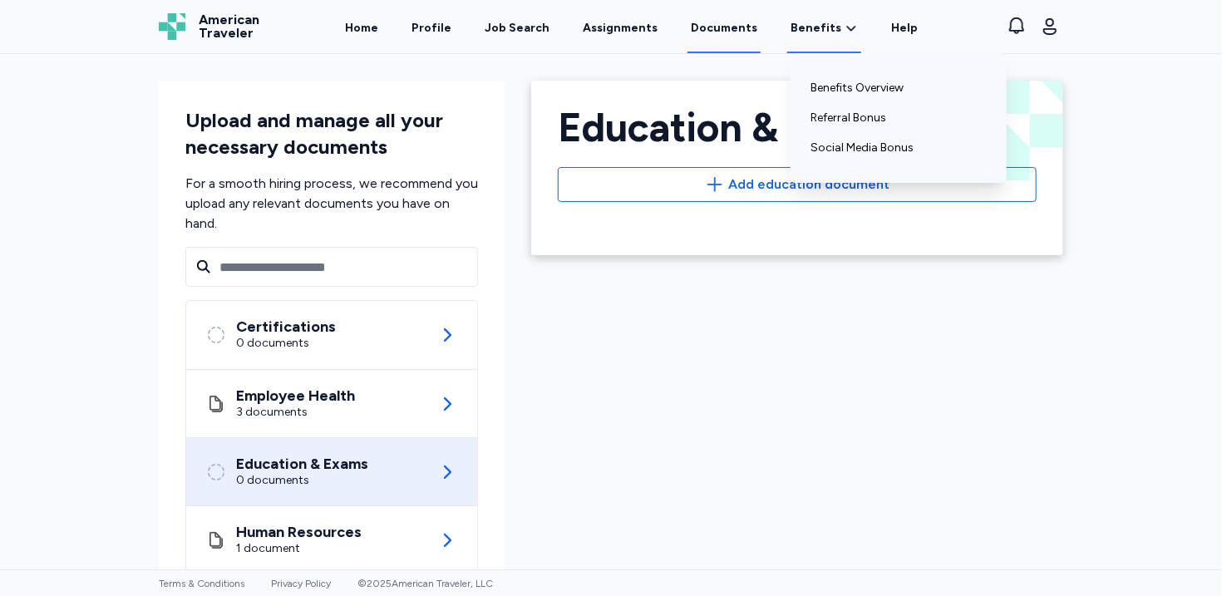
click at [813, 28] on span "Benefits" at bounding box center [815, 28] width 51 height 17
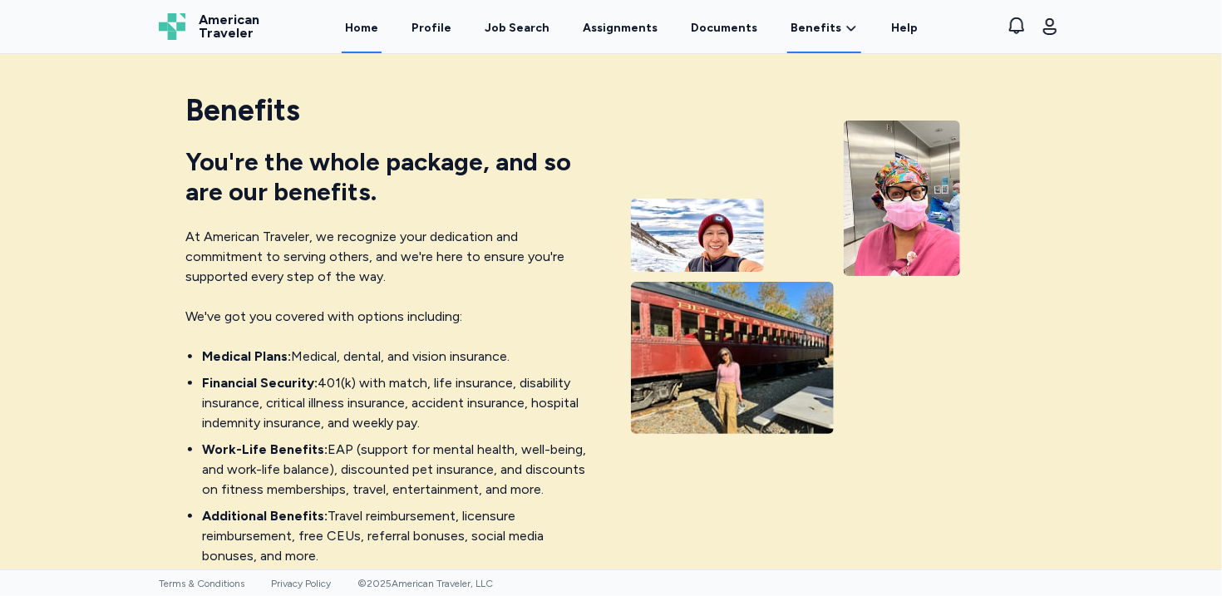
click at [381, 32] on link "Home" at bounding box center [362, 28] width 40 height 52
